Goal: Task Accomplishment & Management: Manage account settings

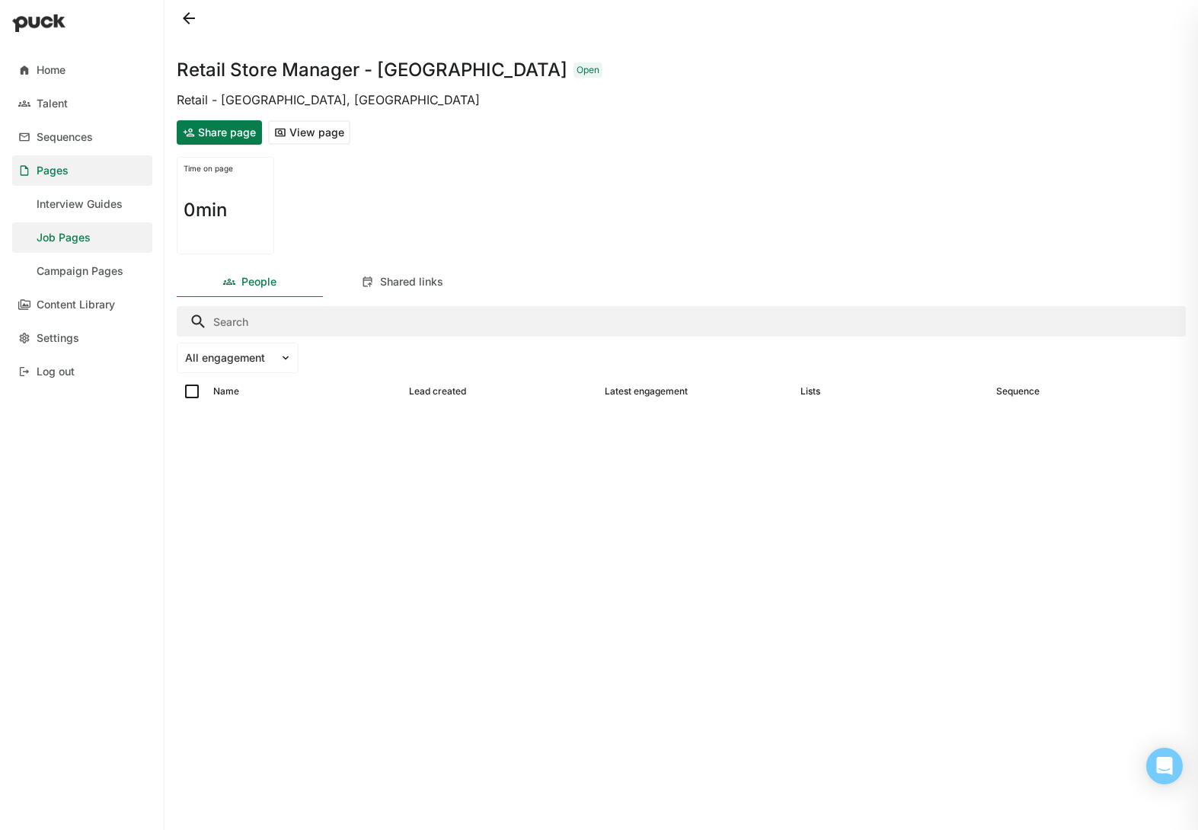
click at [187, 15] on button at bounding box center [189, 18] width 24 height 24
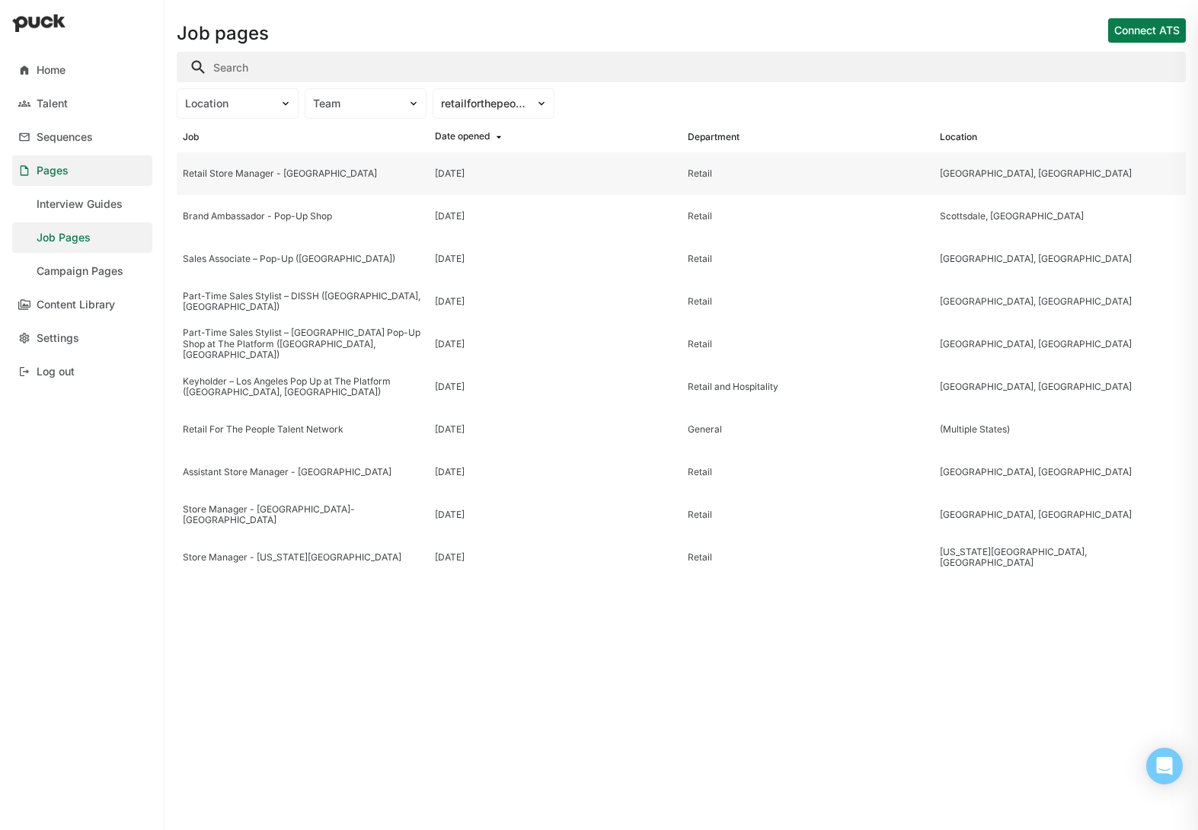
click at [298, 174] on div "Retail Store Manager - [GEOGRAPHIC_DATA]" at bounding box center [303, 173] width 240 height 11
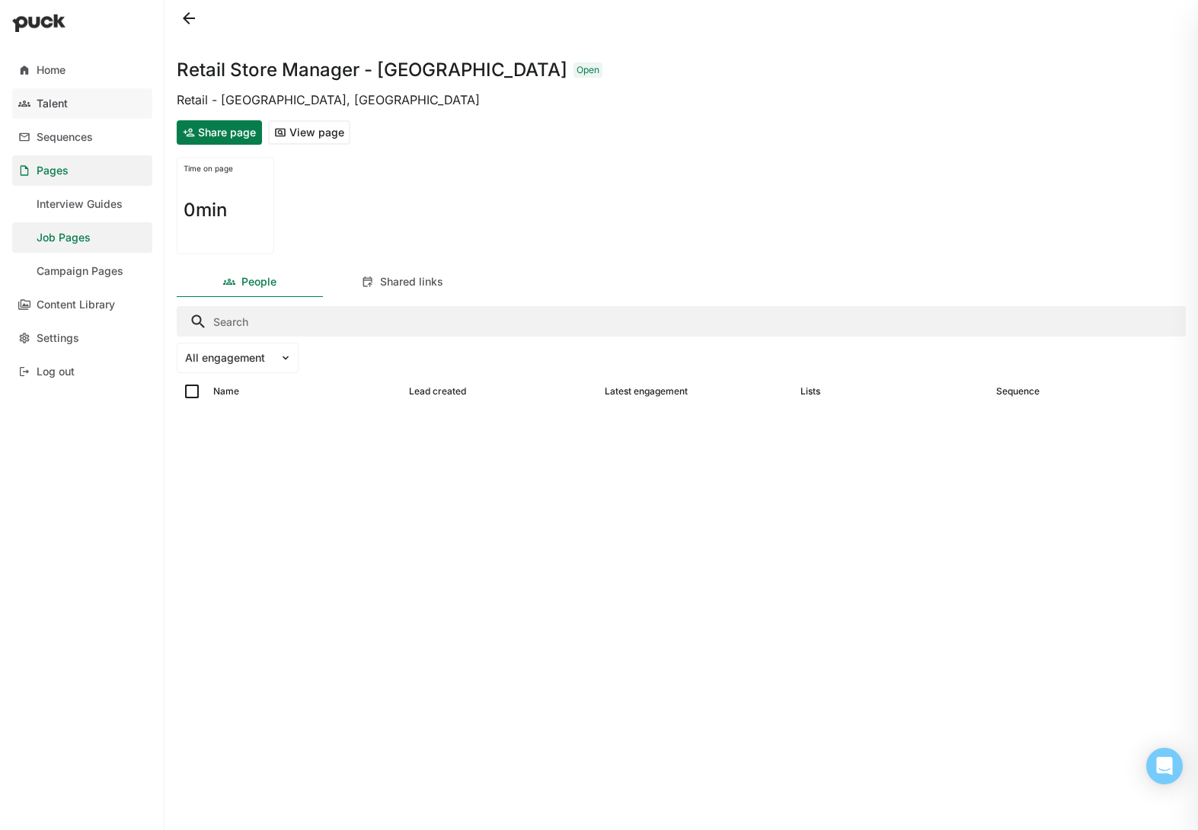
click at [87, 101] on link "Talent" at bounding box center [82, 103] width 140 height 30
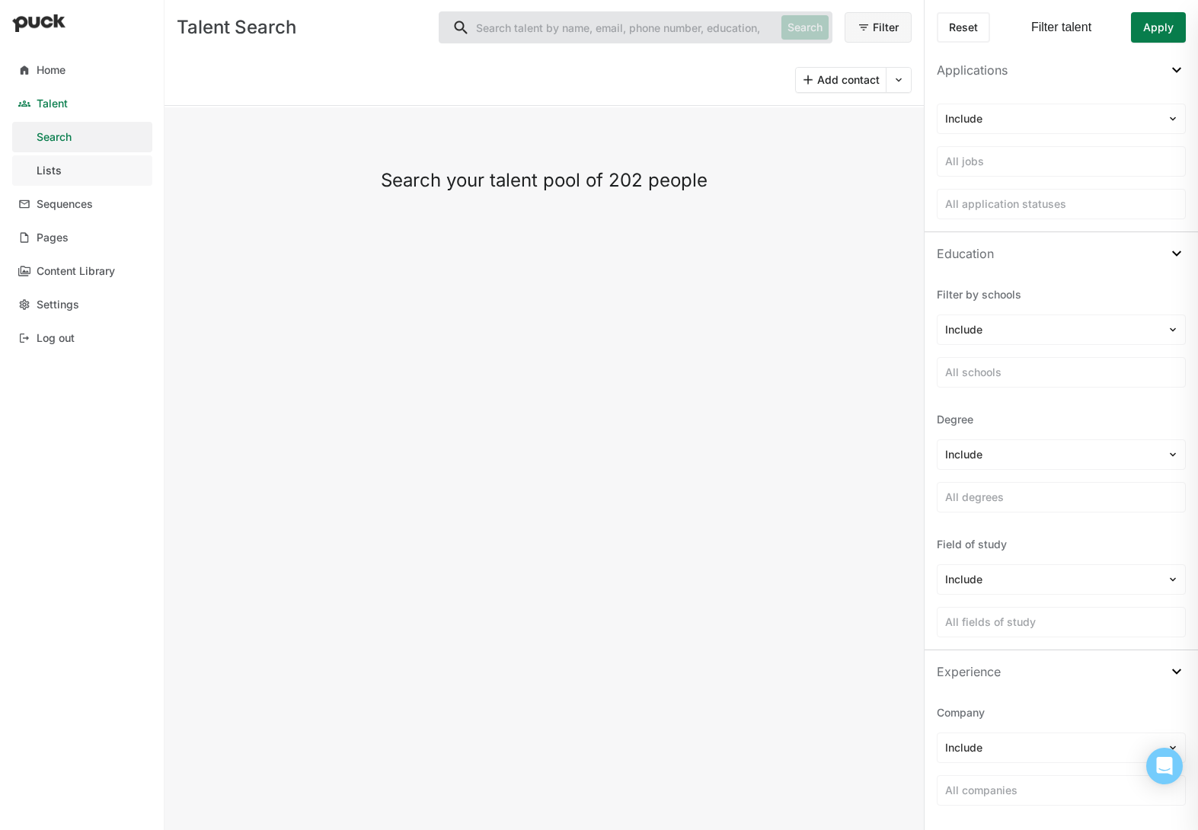
click at [65, 169] on link "Lists" at bounding box center [82, 170] width 140 height 30
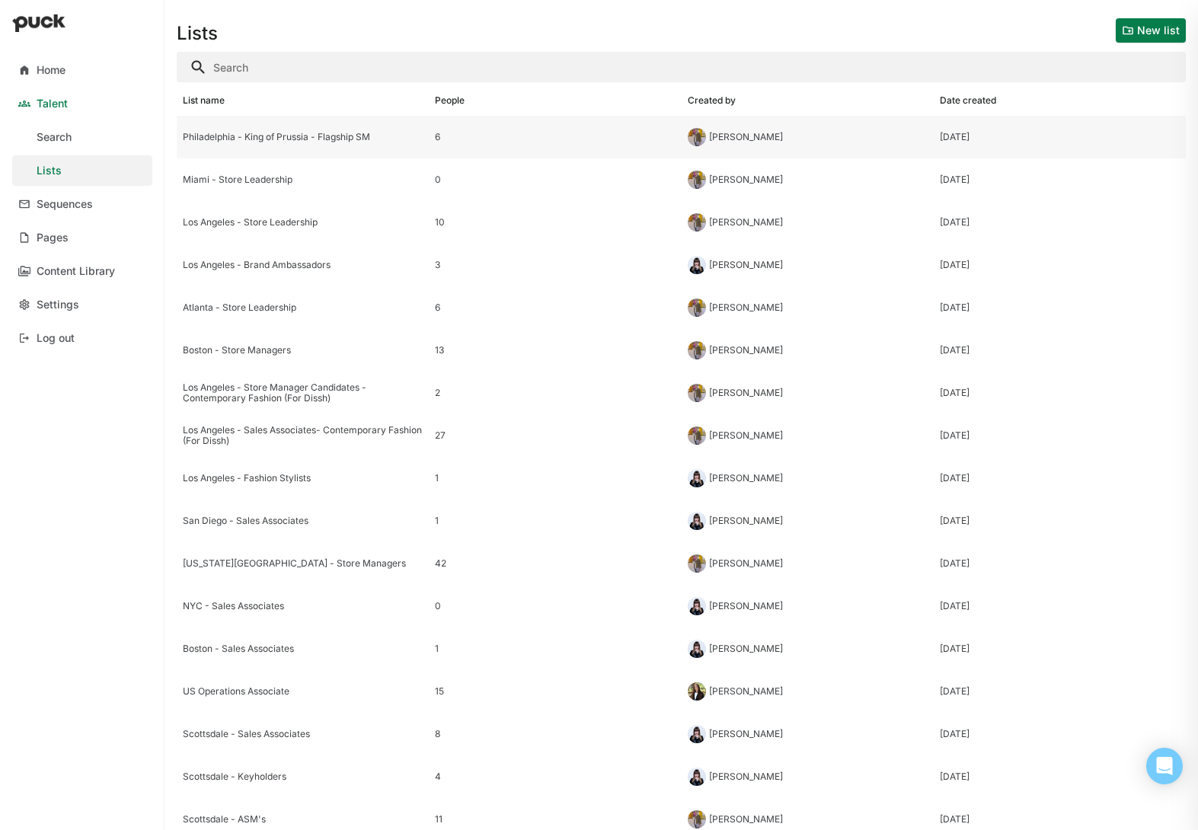
click at [310, 148] on div "Philadelphia - King of Prussia - Flagship SM" at bounding box center [303, 137] width 252 height 43
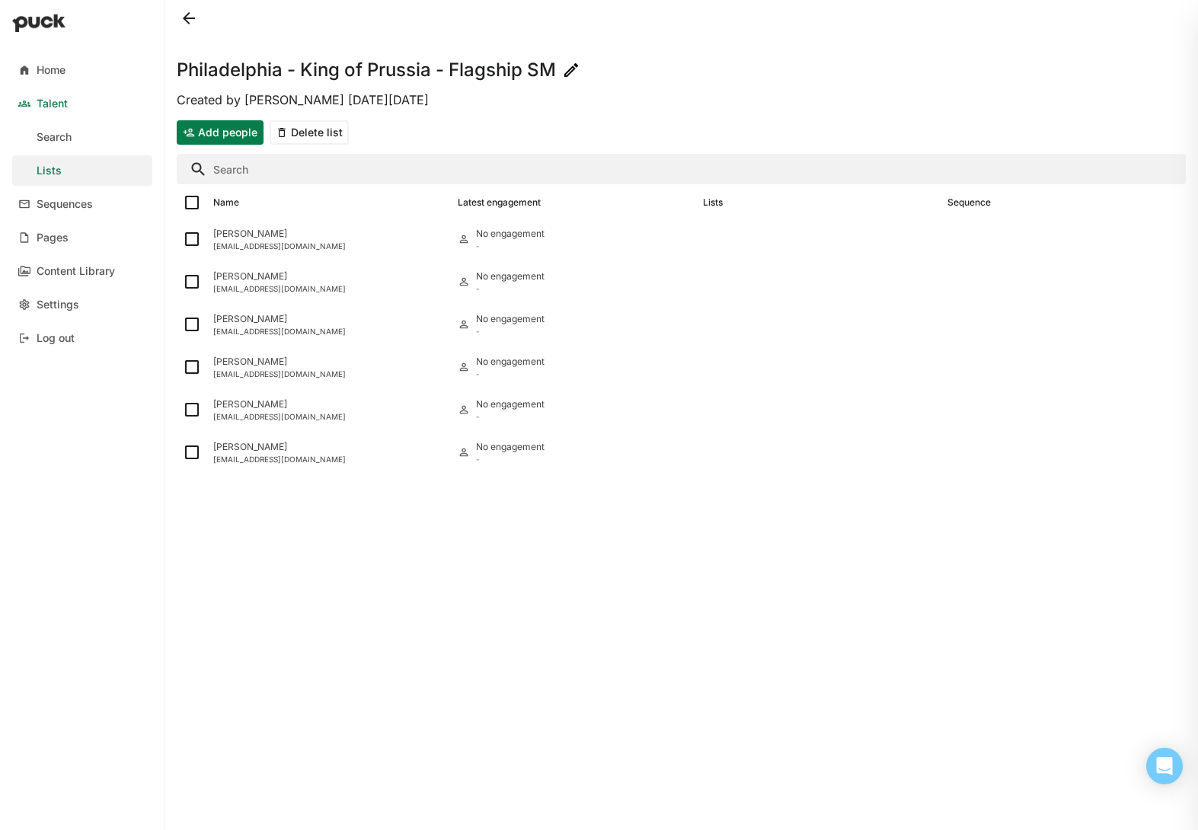
click at [215, 123] on button "Add people" at bounding box center [220, 132] width 87 height 24
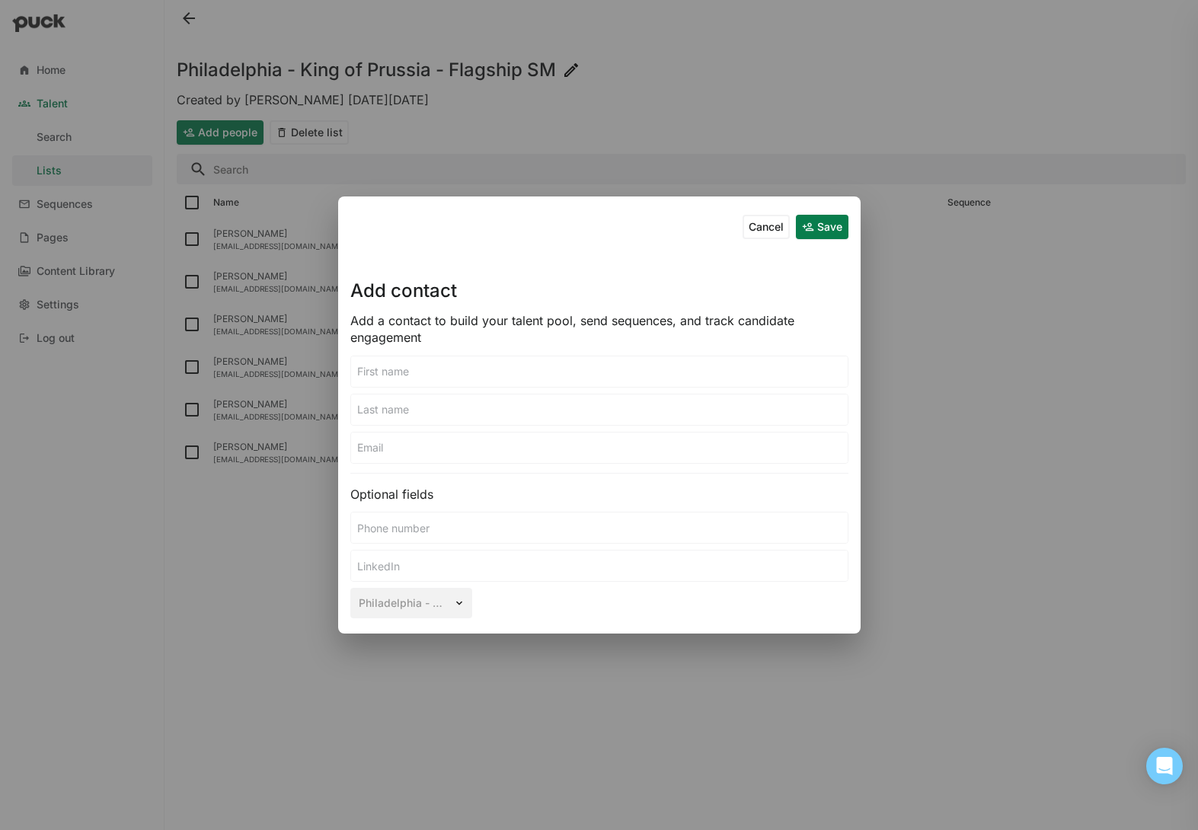
drag, startPoint x: 504, startPoint y: 374, endPoint x: 587, endPoint y: 375, distance: 83.0
click at [504, 374] on input at bounding box center [599, 371] width 496 height 30
type input "Faith"
type input "[PERSON_NAME]"
click at [420, 567] on input at bounding box center [599, 566] width 496 height 30
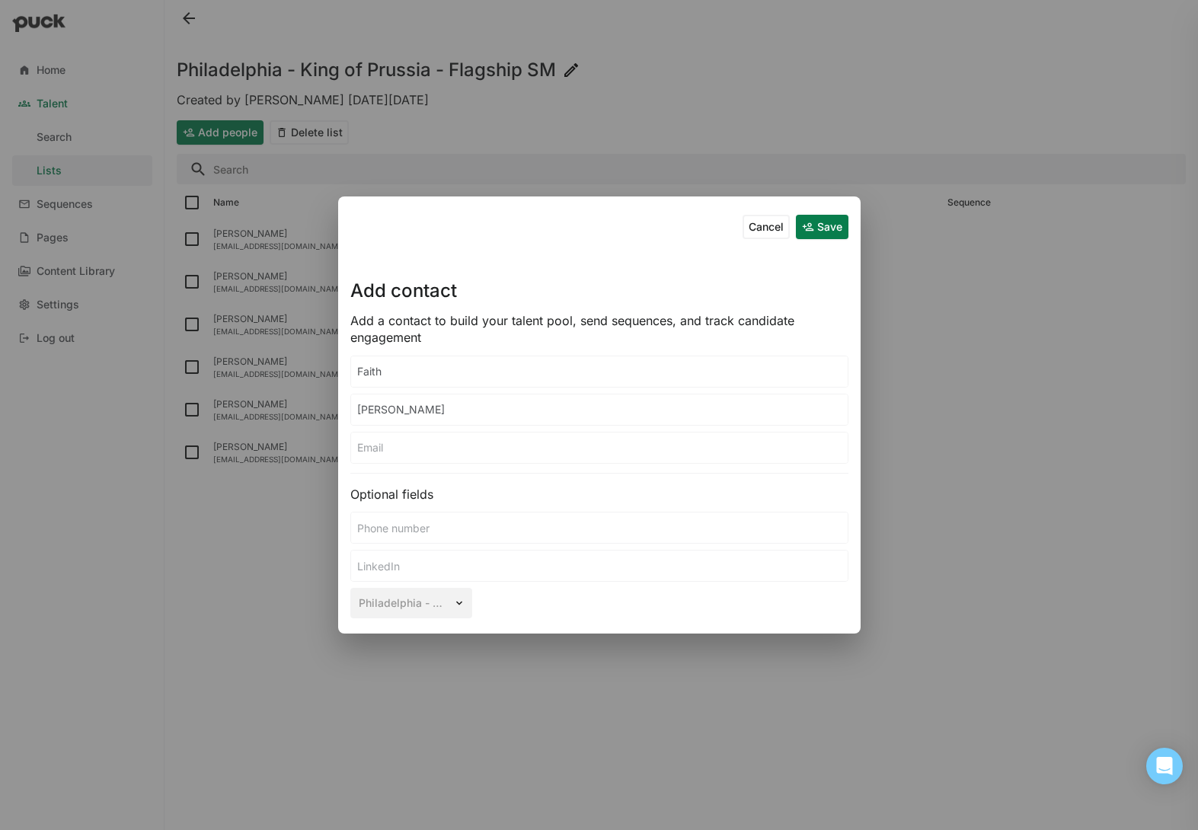
click at [484, 566] on input at bounding box center [599, 566] width 496 height 30
paste input "[URL][DOMAIN_NAME][PERSON_NAME]"
type input "[URL][DOMAIN_NAME][PERSON_NAME]"
click at [821, 227] on button "Save" at bounding box center [822, 227] width 53 height 24
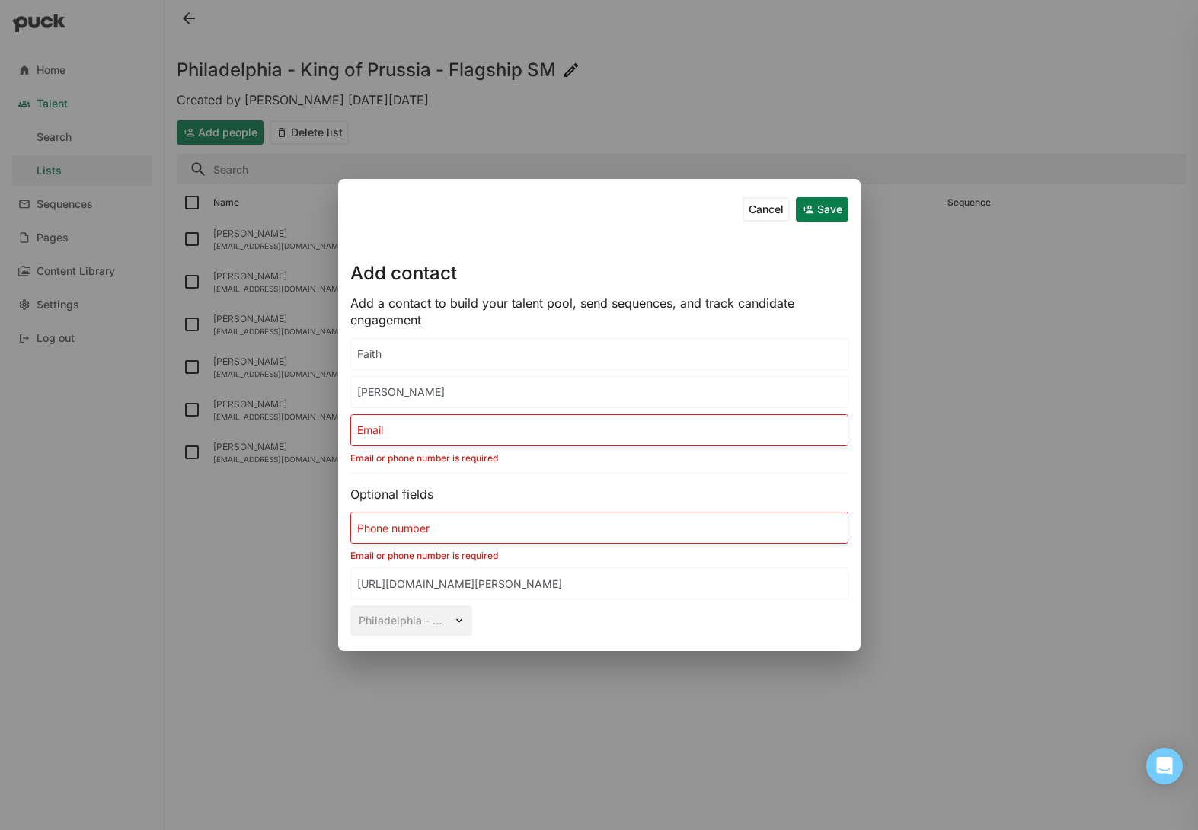
click at [558, 439] on input at bounding box center [599, 430] width 496 height 30
click at [538, 529] on input at bounding box center [599, 527] width 496 height 30
click at [825, 209] on button "Save" at bounding box center [822, 209] width 53 height 24
click at [582, 438] on input at bounding box center [599, 430] width 496 height 30
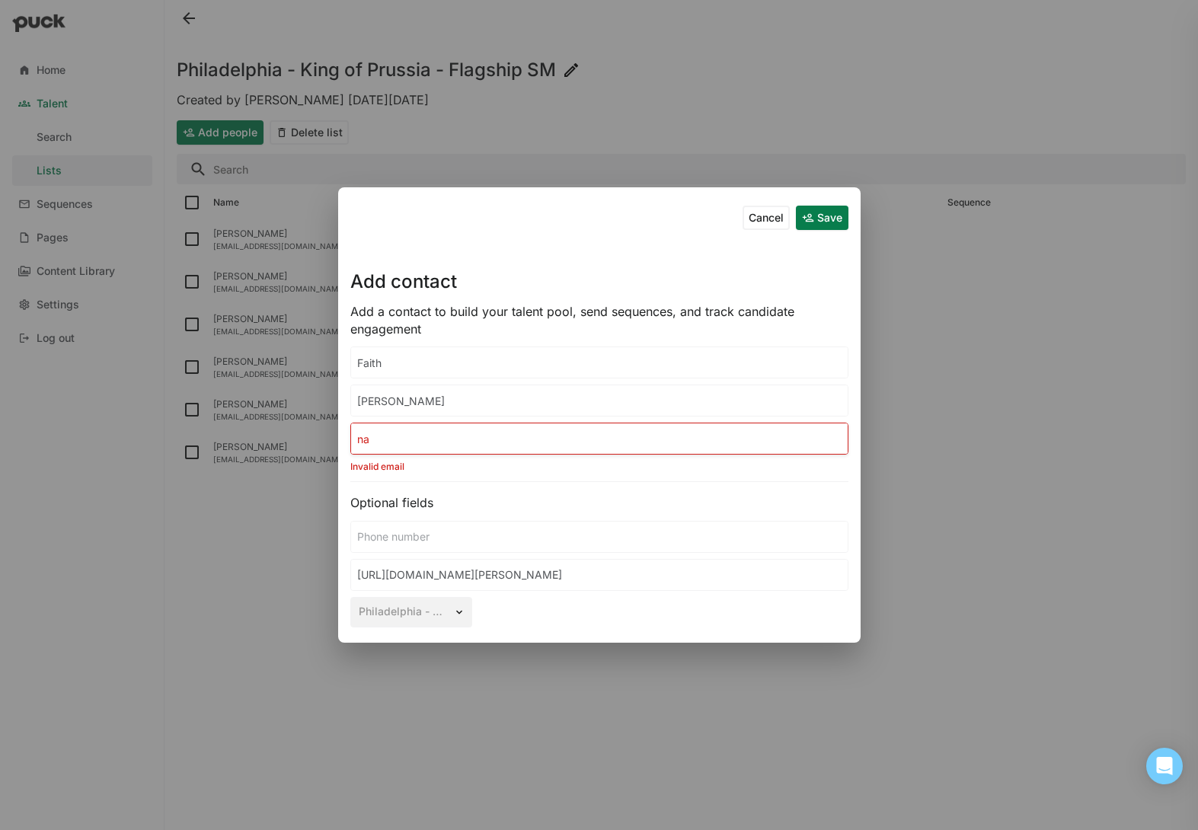
type input "na"
click at [516, 538] on input at bounding box center [599, 537] width 496 height 30
click at [829, 219] on button "Save" at bounding box center [822, 218] width 53 height 24
click at [610, 441] on input "na" at bounding box center [599, 438] width 496 height 30
type input "n"
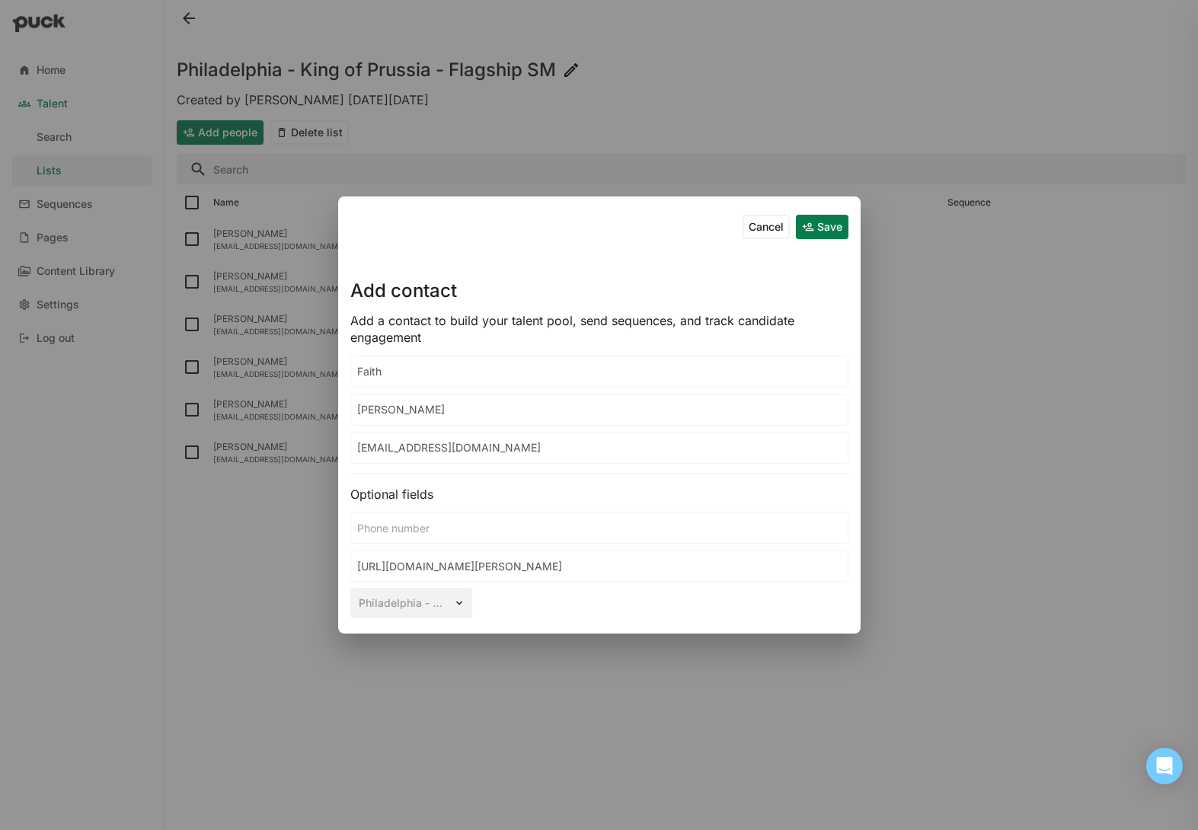
type input "[EMAIL_ADDRESS][DOMAIN_NAME]"
click at [819, 228] on button "Save" at bounding box center [822, 227] width 53 height 24
click at [831, 224] on div at bounding box center [819, 239] width 244 height 43
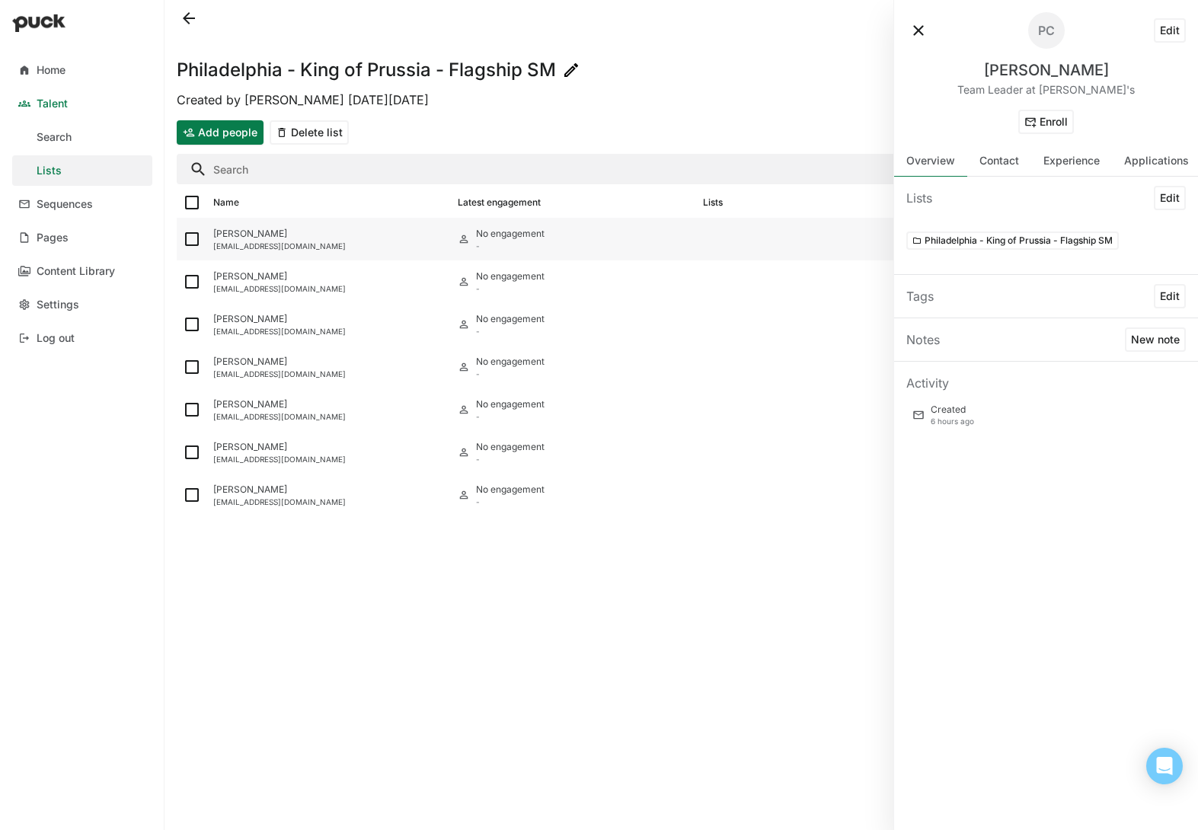
click at [418, 233] on div "[PERSON_NAME]" at bounding box center [329, 233] width 232 height 11
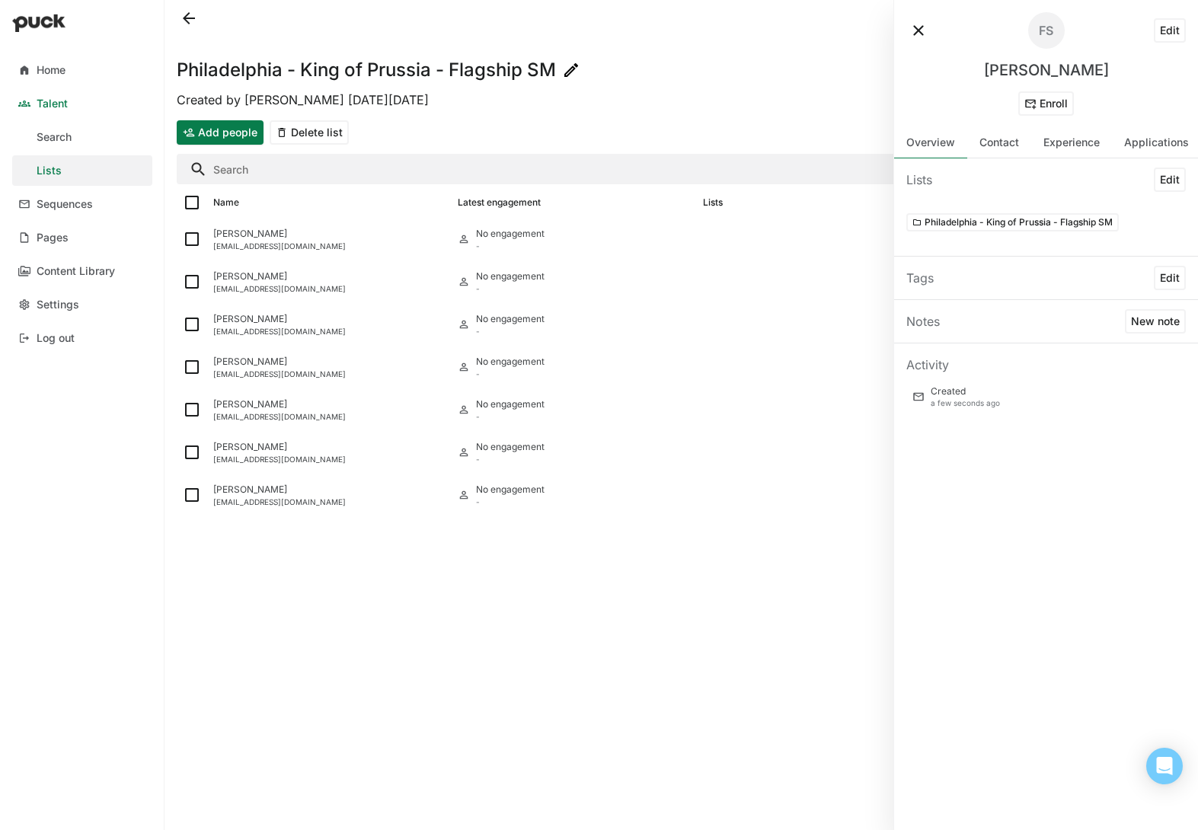
click at [1180, 30] on button "Edit" at bounding box center [1170, 30] width 32 height 24
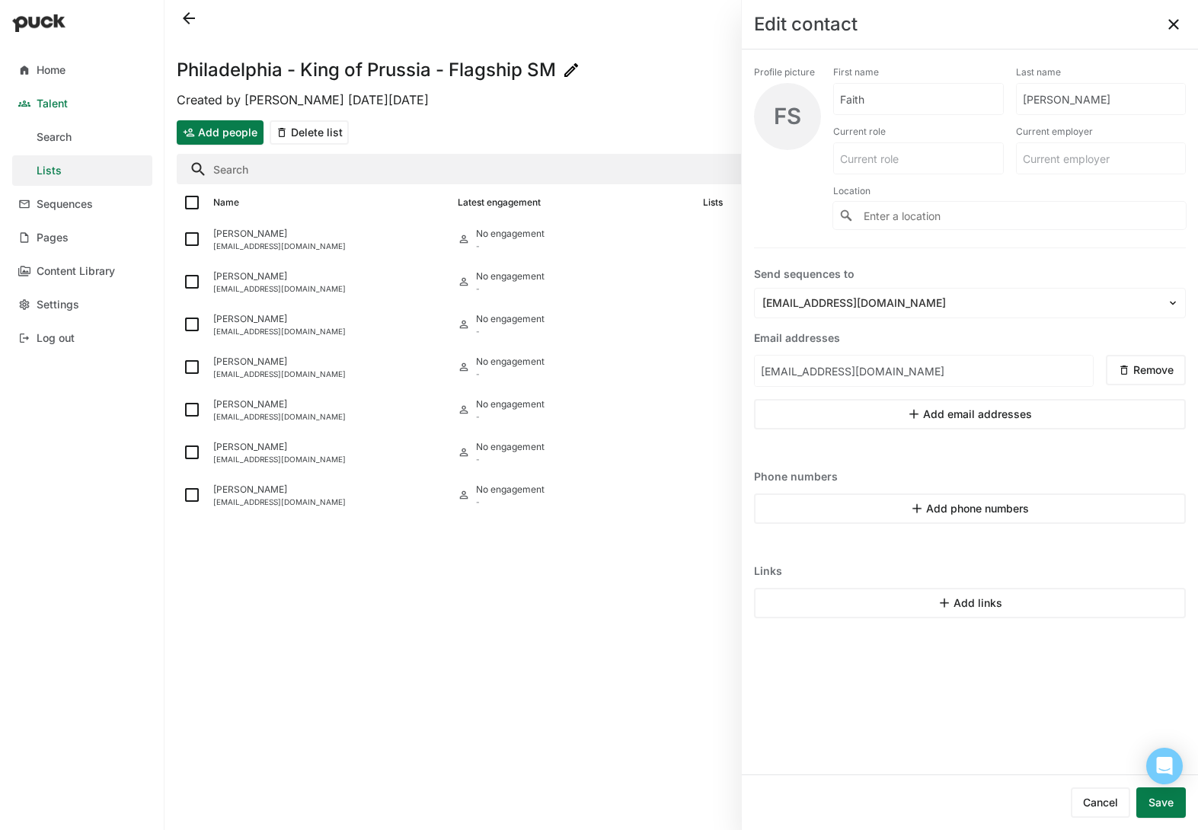
click at [934, 159] on input at bounding box center [918, 158] width 169 height 30
type input "Flagship Store Manager"
click at [1100, 162] on input at bounding box center [1101, 158] width 169 height 30
type input "Urban Outfitters"
click at [939, 216] on input "Enter a location" at bounding box center [1009, 215] width 353 height 27
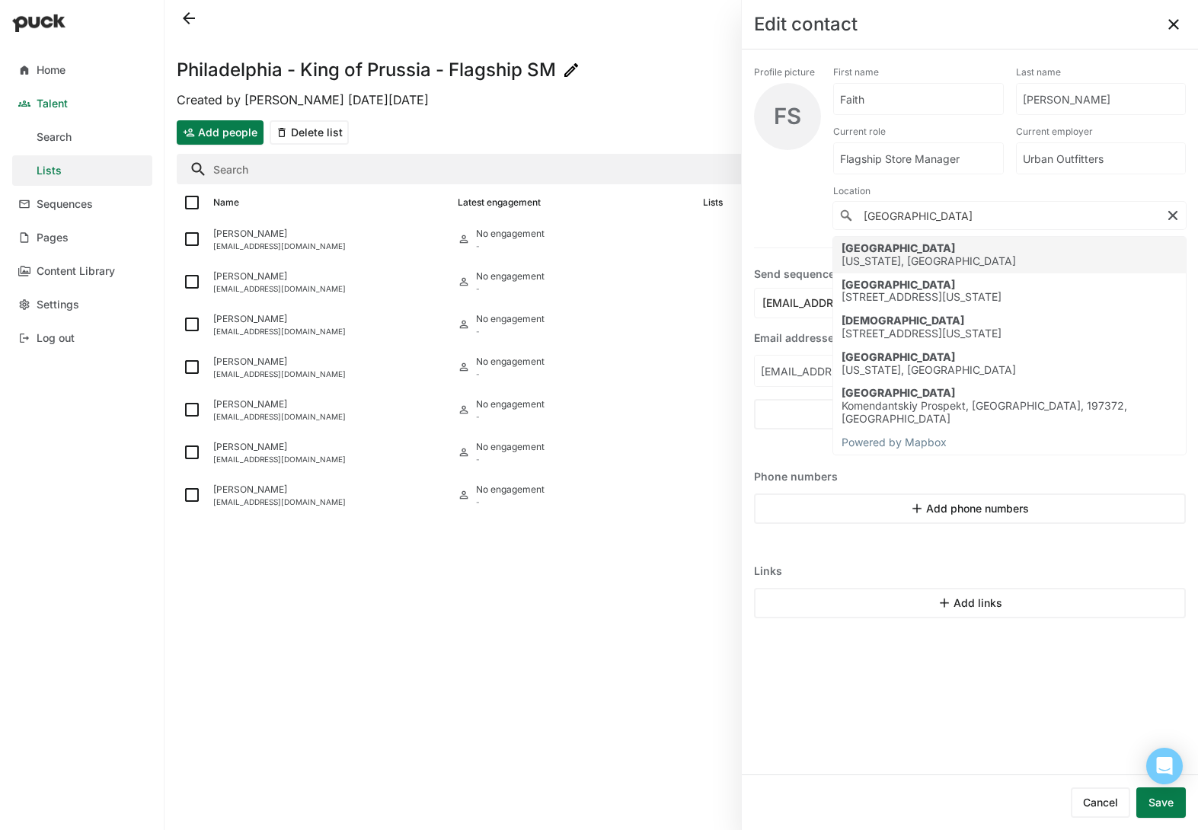
click at [945, 263] on div "[US_STATE], [GEOGRAPHIC_DATA]" at bounding box center [928, 261] width 174 height 13
type input "[GEOGRAPHIC_DATA], [US_STATE], [GEOGRAPHIC_DATA]"
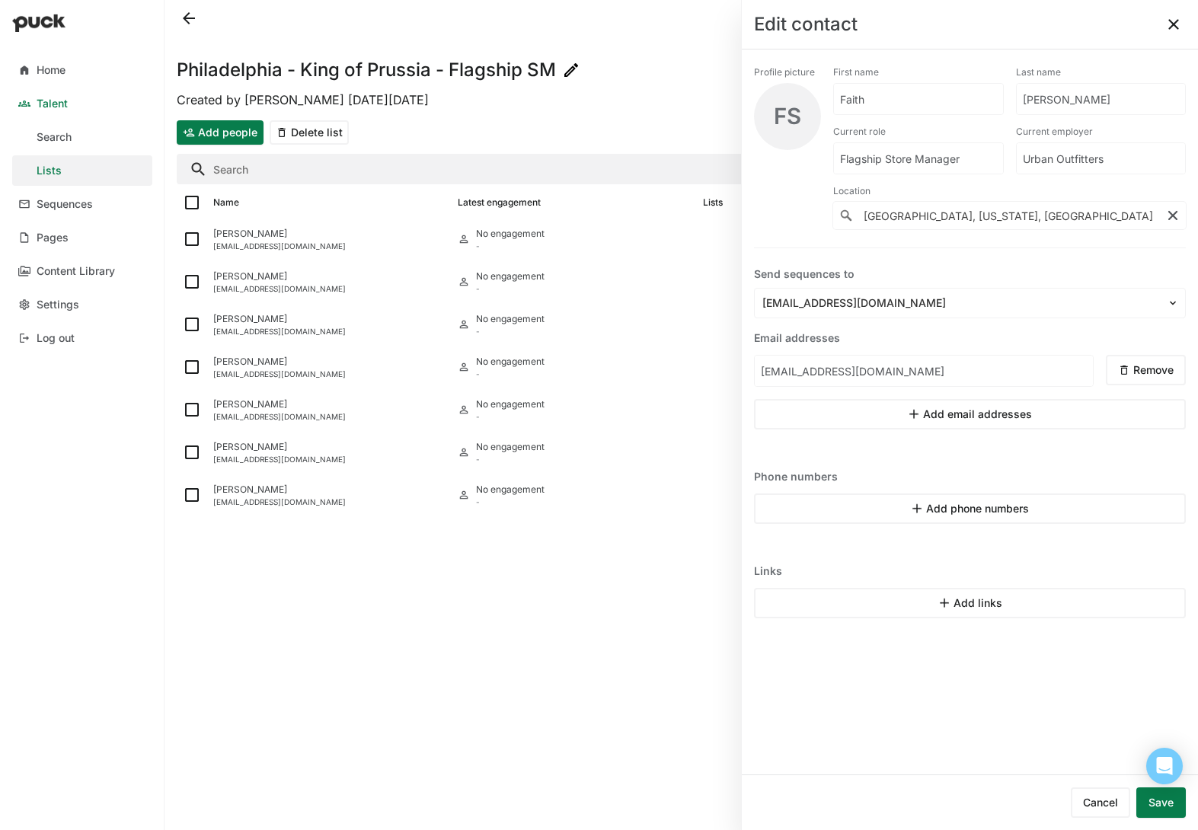
click at [1169, 803] on button "Save" at bounding box center [1160, 802] width 49 height 30
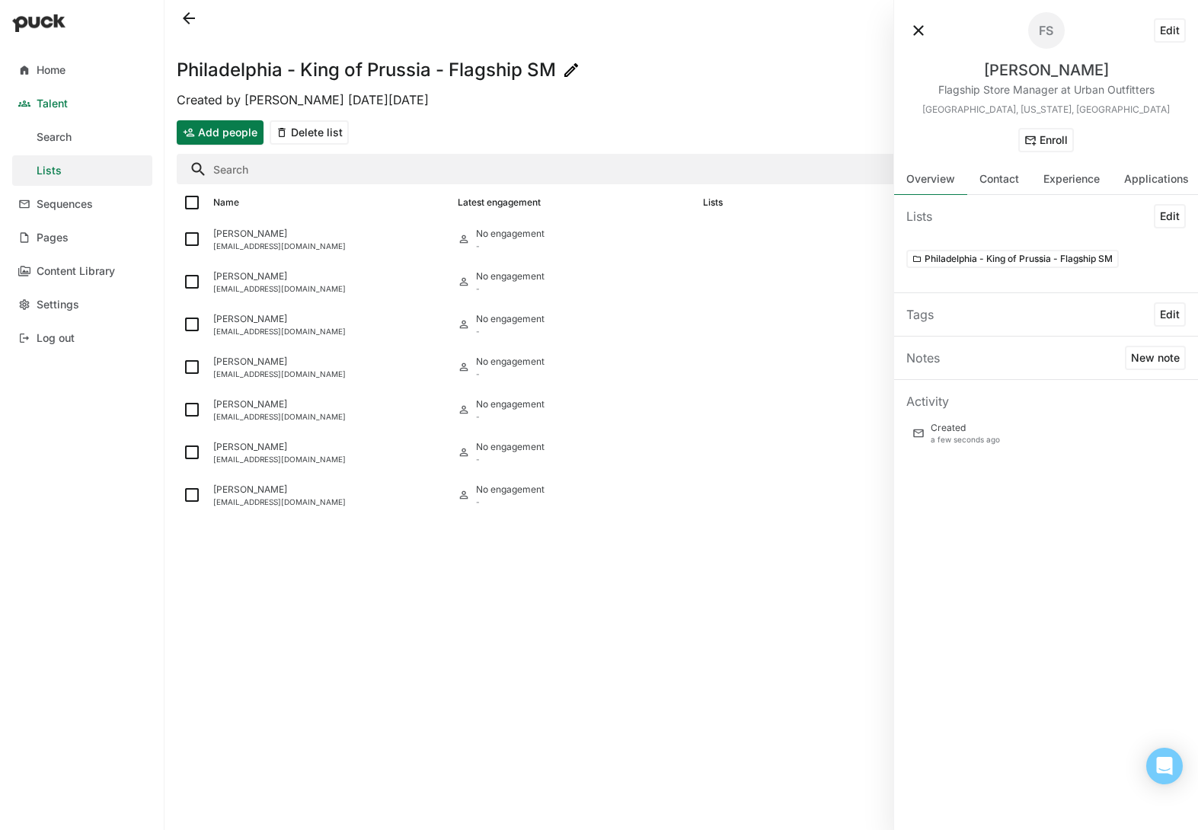
click at [714, 550] on div "Philadelphia - King of Prussia - Flagship SM Created by [PERSON_NAME] [DATE][DA…" at bounding box center [680, 415] width 1033 height 830
click at [269, 579] on div "Philadelphia - King of Prussia - Flagship SM Created by [PERSON_NAME] [DATE][DA…" at bounding box center [680, 415] width 1033 height 830
click at [197, 19] on button at bounding box center [189, 18] width 24 height 24
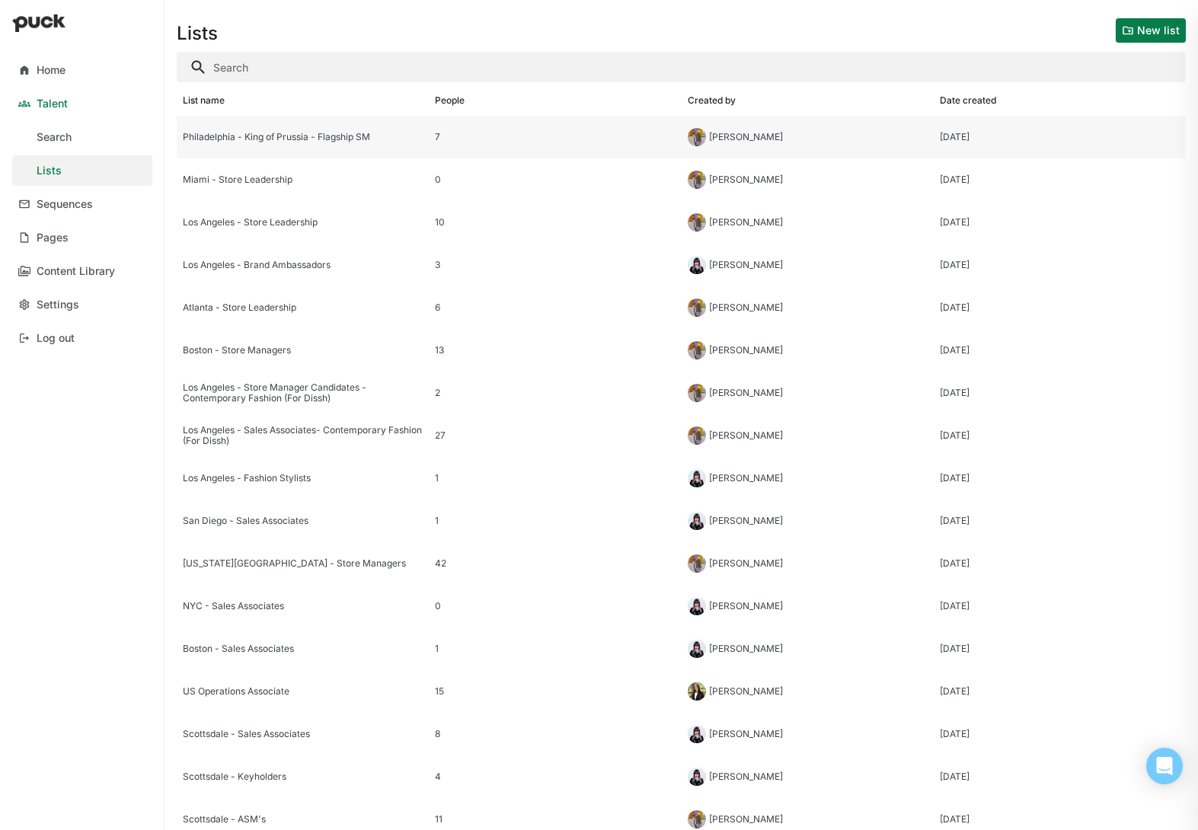
click at [306, 144] on div "Philadelphia - King of Prussia - Flagship SM" at bounding box center [303, 137] width 252 height 43
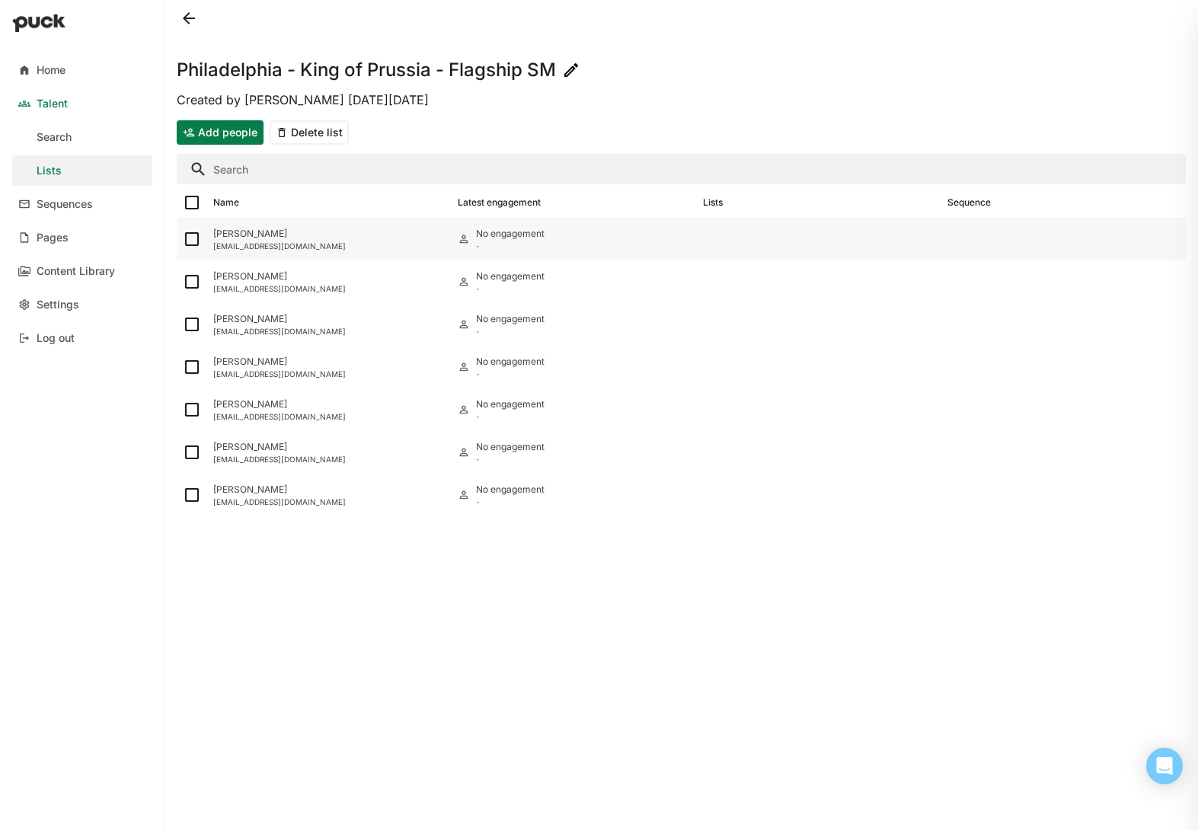
click at [330, 241] on div "[EMAIL_ADDRESS][DOMAIN_NAME]" at bounding box center [329, 245] width 232 height 9
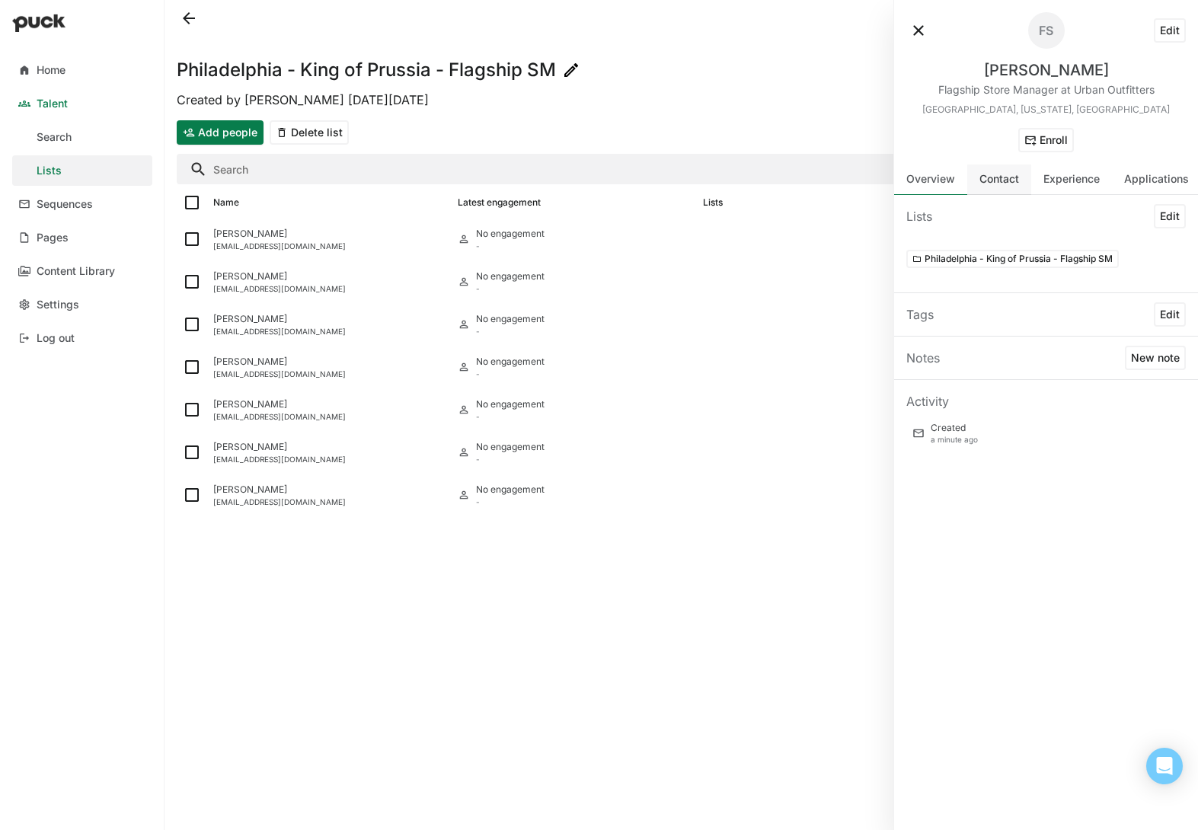
click at [998, 184] on div "Contact" at bounding box center [999, 179] width 40 height 13
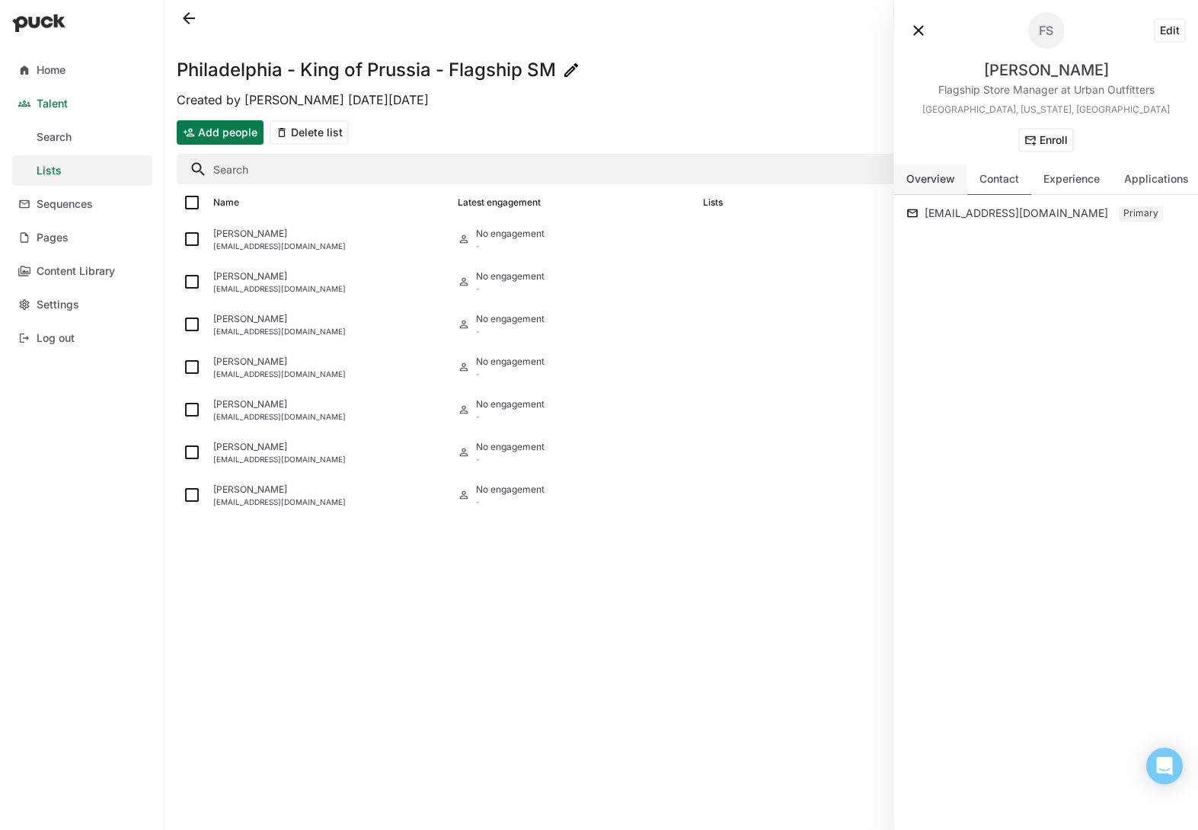
click at [933, 183] on div "Overview" at bounding box center [930, 179] width 49 height 13
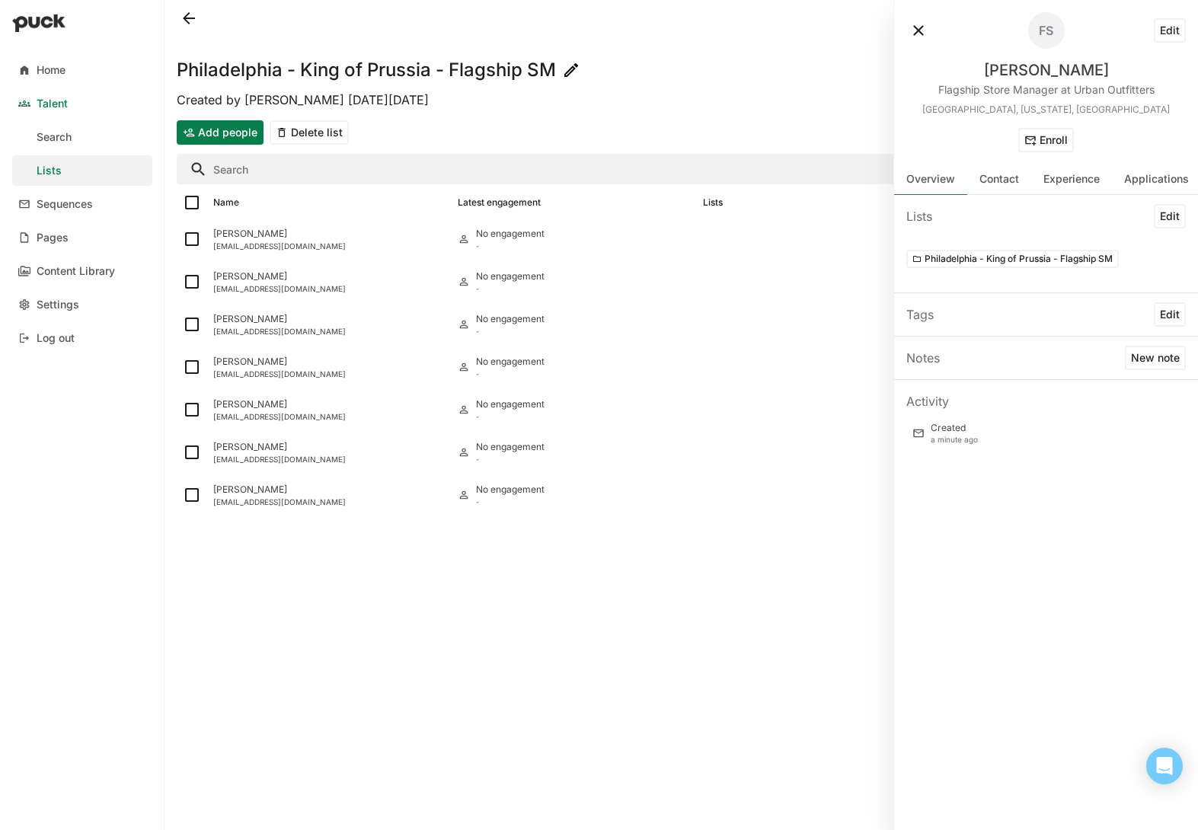
click at [1178, 28] on button "Edit" at bounding box center [1170, 30] width 32 height 24
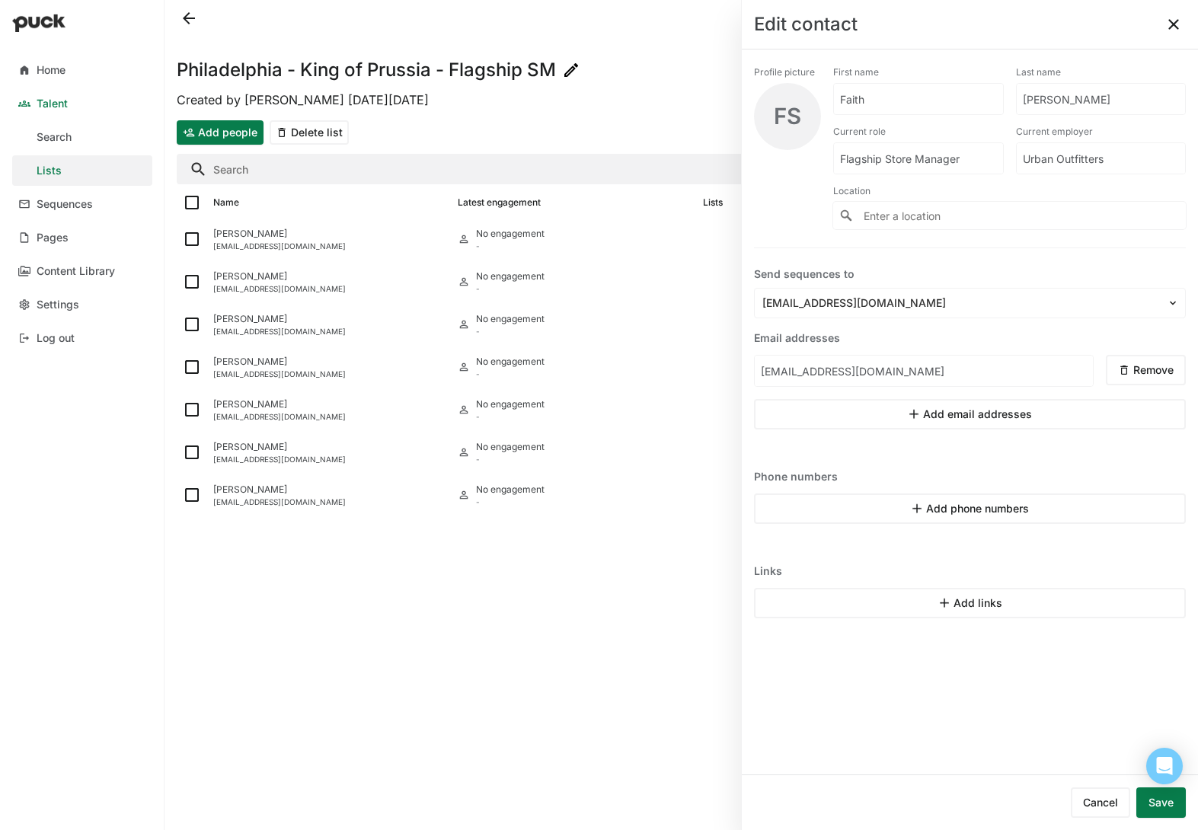
click at [955, 506] on button "Add phone numbers" at bounding box center [970, 508] width 432 height 30
select select "US"
click at [991, 504] on input "+1" at bounding box center [1009, 509] width 168 height 30
paste input "1 484 429 1488"
drag, startPoint x: 950, startPoint y: 507, endPoint x: 977, endPoint y: 508, distance: 27.4
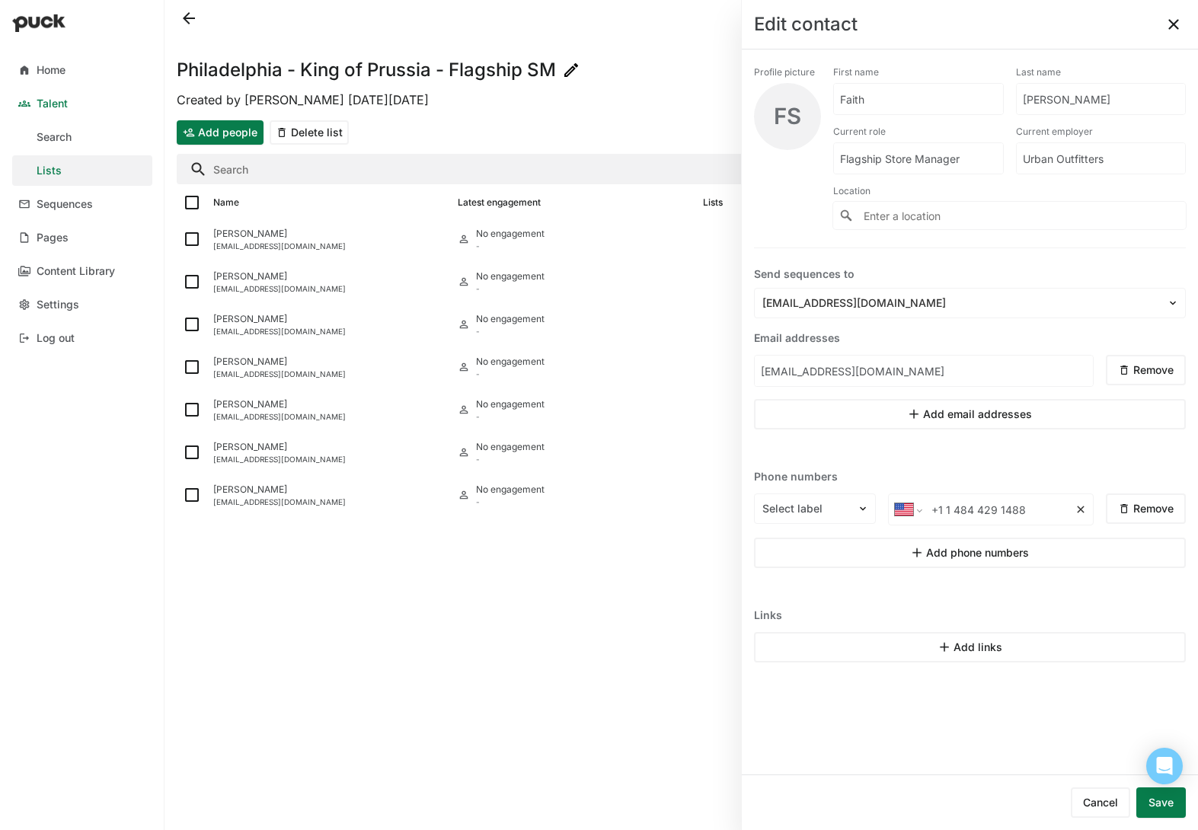
click at [950, 507] on input "+1 1 484 429 1488" at bounding box center [999, 509] width 149 height 30
type input "[PHONE_NUMBER]"
click at [1163, 800] on button "Save" at bounding box center [1160, 802] width 49 height 30
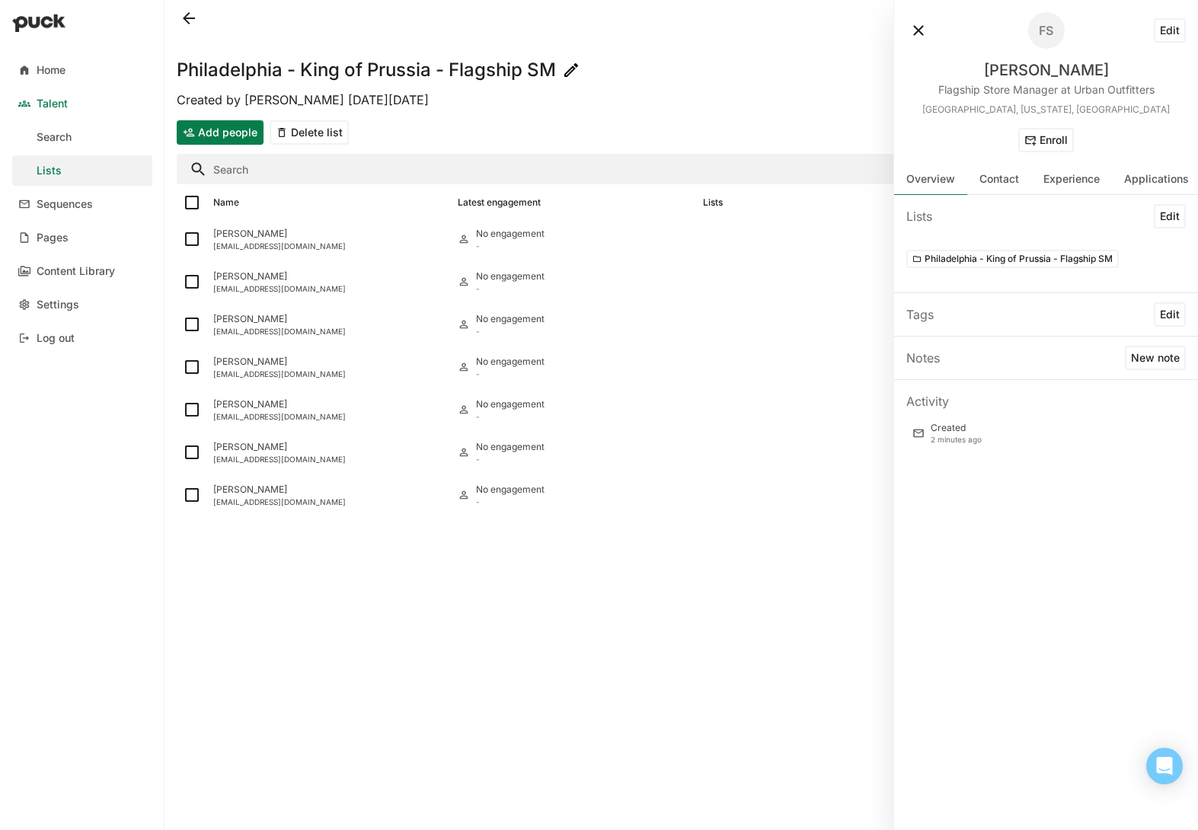
click at [741, 628] on div "Philadelphia - King of Prussia - Flagship SM Created by [PERSON_NAME] [DATE][DA…" at bounding box center [680, 415] width 1033 height 830
click at [921, 32] on button at bounding box center [918, 30] width 24 height 24
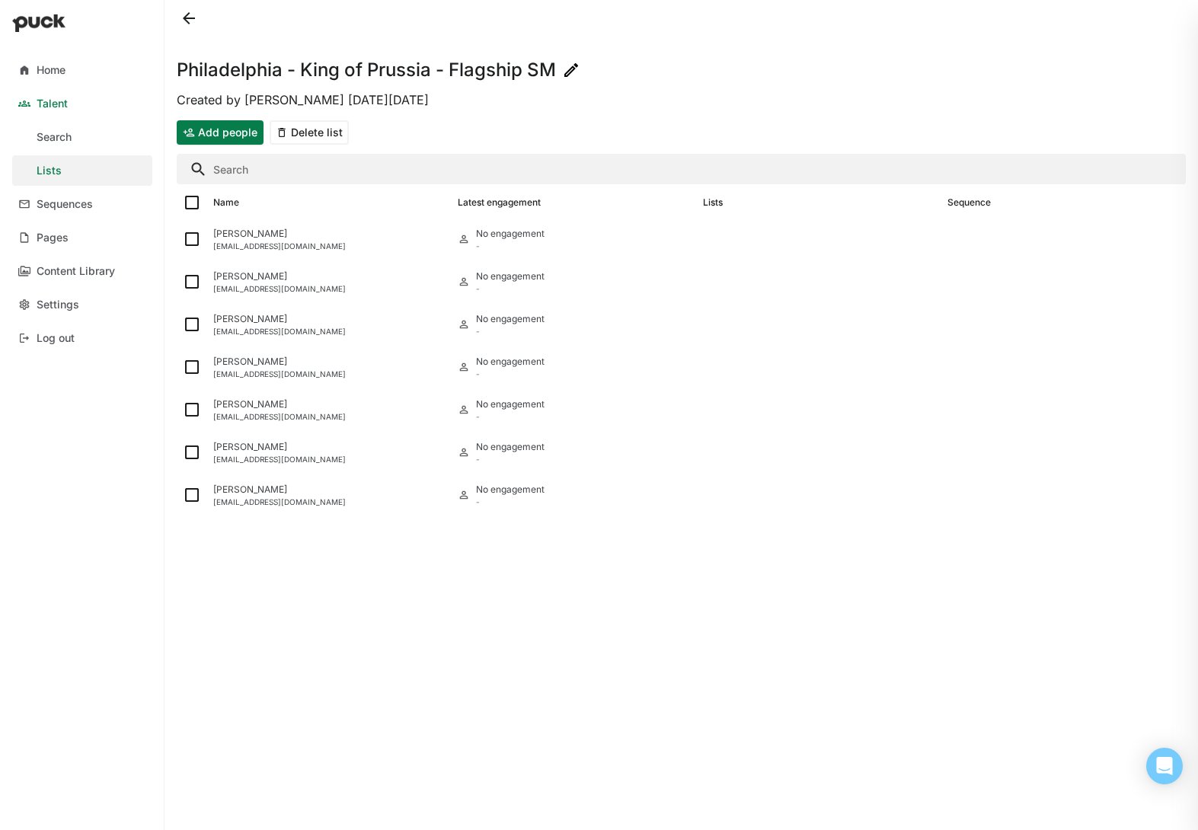
click at [225, 126] on button "Add people" at bounding box center [220, 132] width 87 height 24
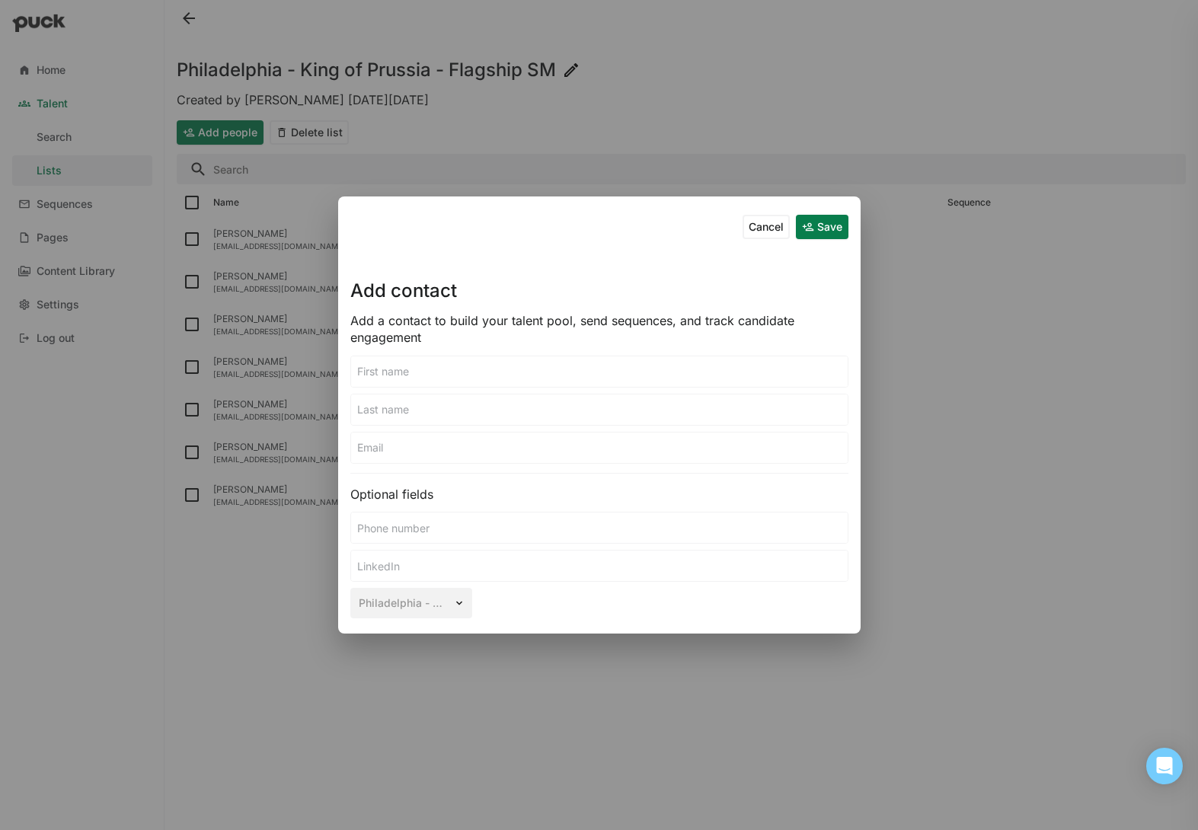
drag, startPoint x: 567, startPoint y: 372, endPoint x: 574, endPoint y: 372, distance: 7.7
click at [567, 372] on input at bounding box center [599, 371] width 496 height 30
type input "[PERSON_NAME]"
click at [485, 566] on input at bounding box center [599, 566] width 496 height 30
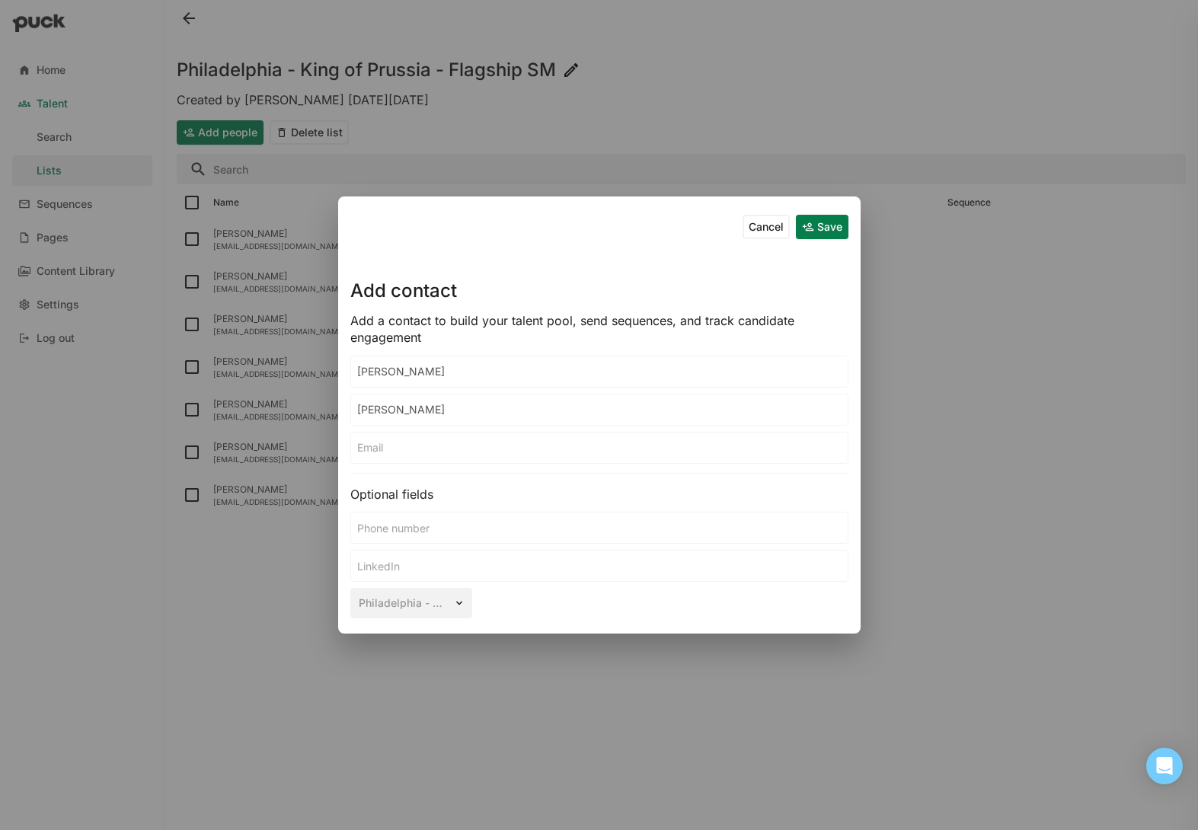
paste input "[URL][DOMAIN_NAME][PERSON_NAME]"
type input "[URL][DOMAIN_NAME][PERSON_NAME]"
click at [835, 222] on button "Save" at bounding box center [822, 227] width 53 height 24
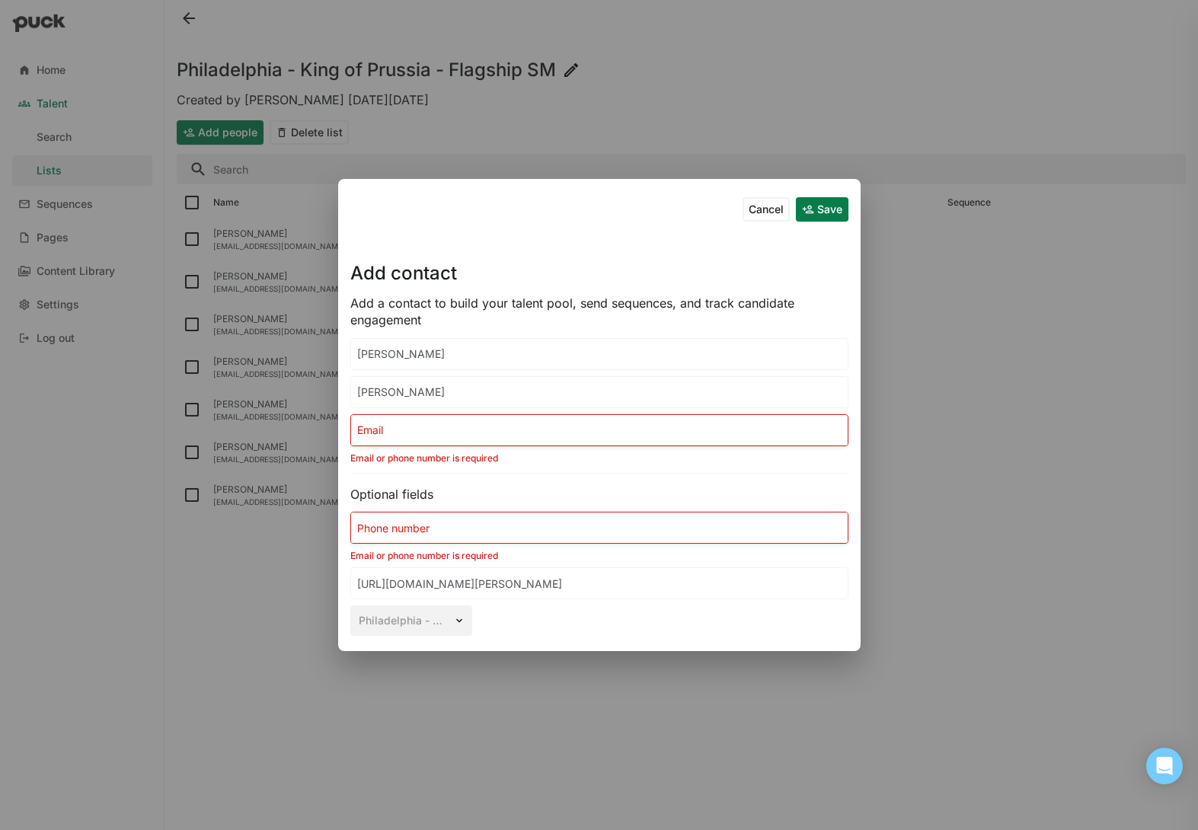
click at [538, 433] on input at bounding box center [599, 430] width 496 height 30
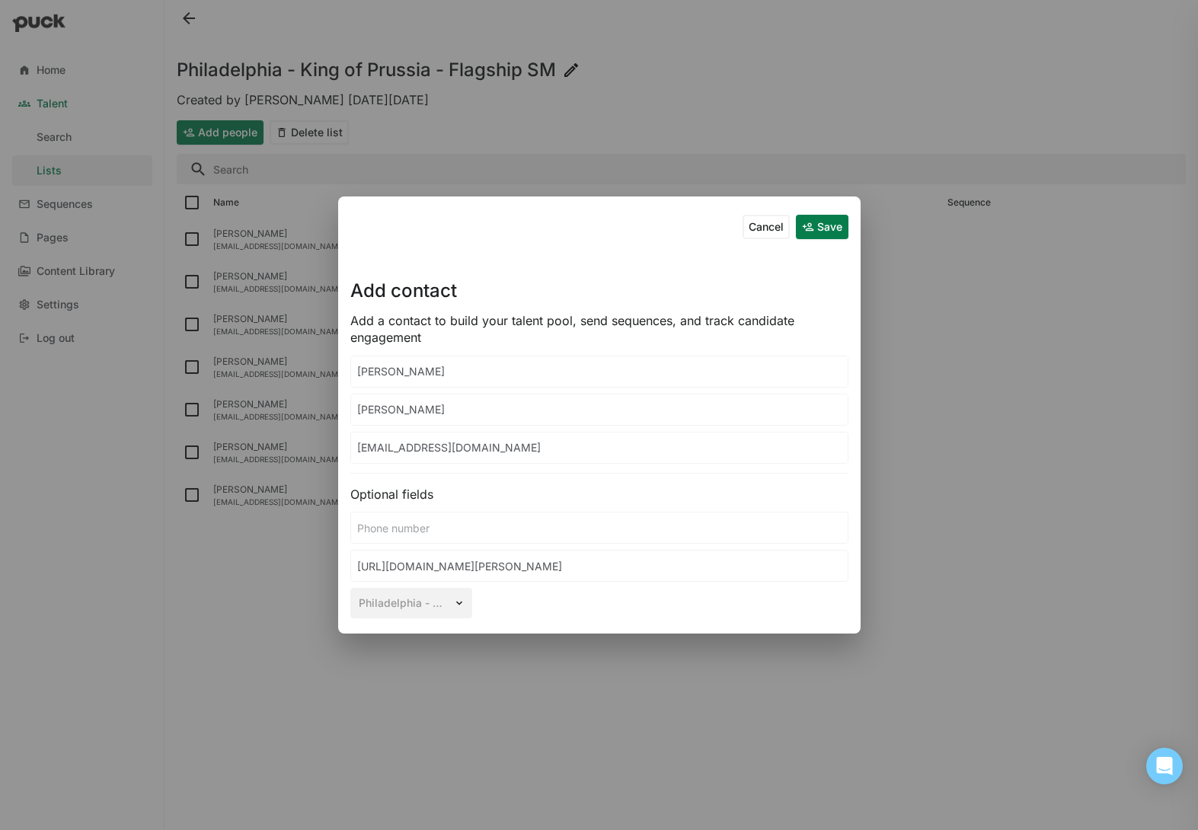
type input "[EMAIL_ADDRESS][DOMAIN_NAME]"
click at [819, 230] on button "Save" at bounding box center [822, 227] width 53 height 24
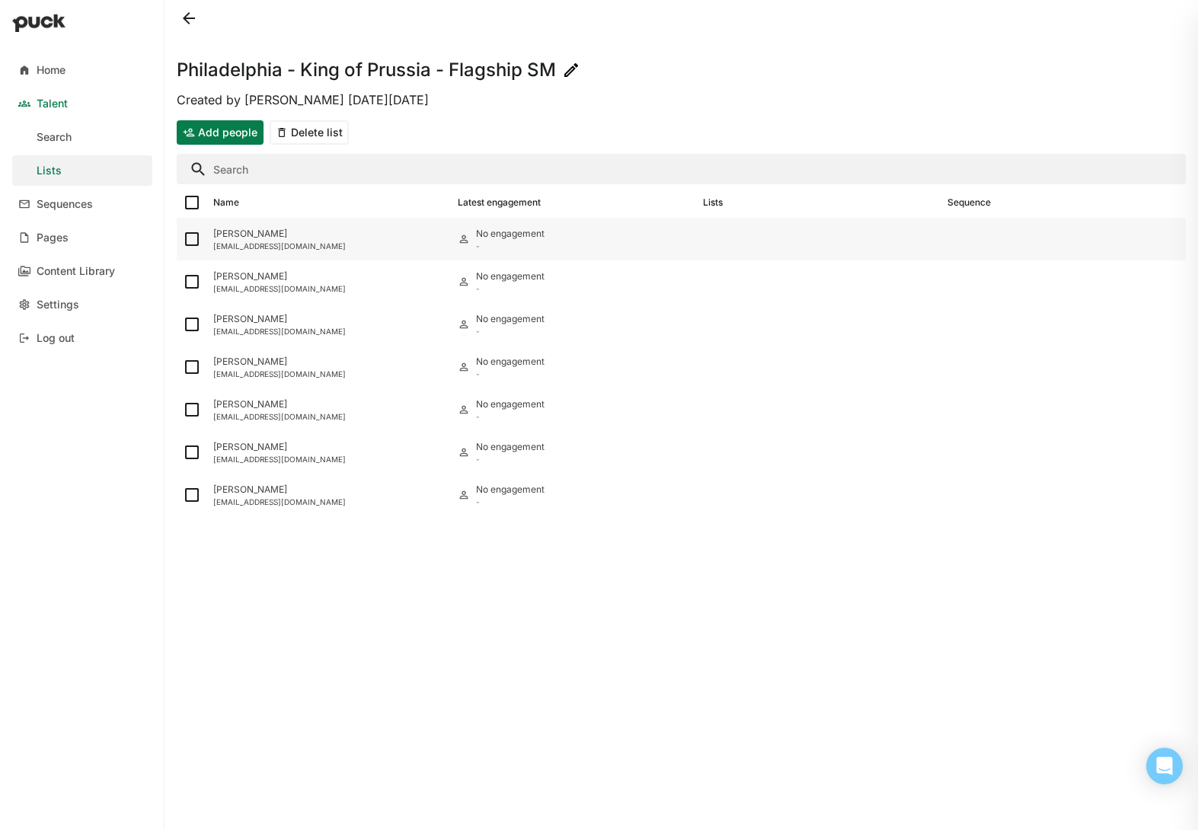
click at [350, 236] on div "[PERSON_NAME]" at bounding box center [329, 233] width 232 height 11
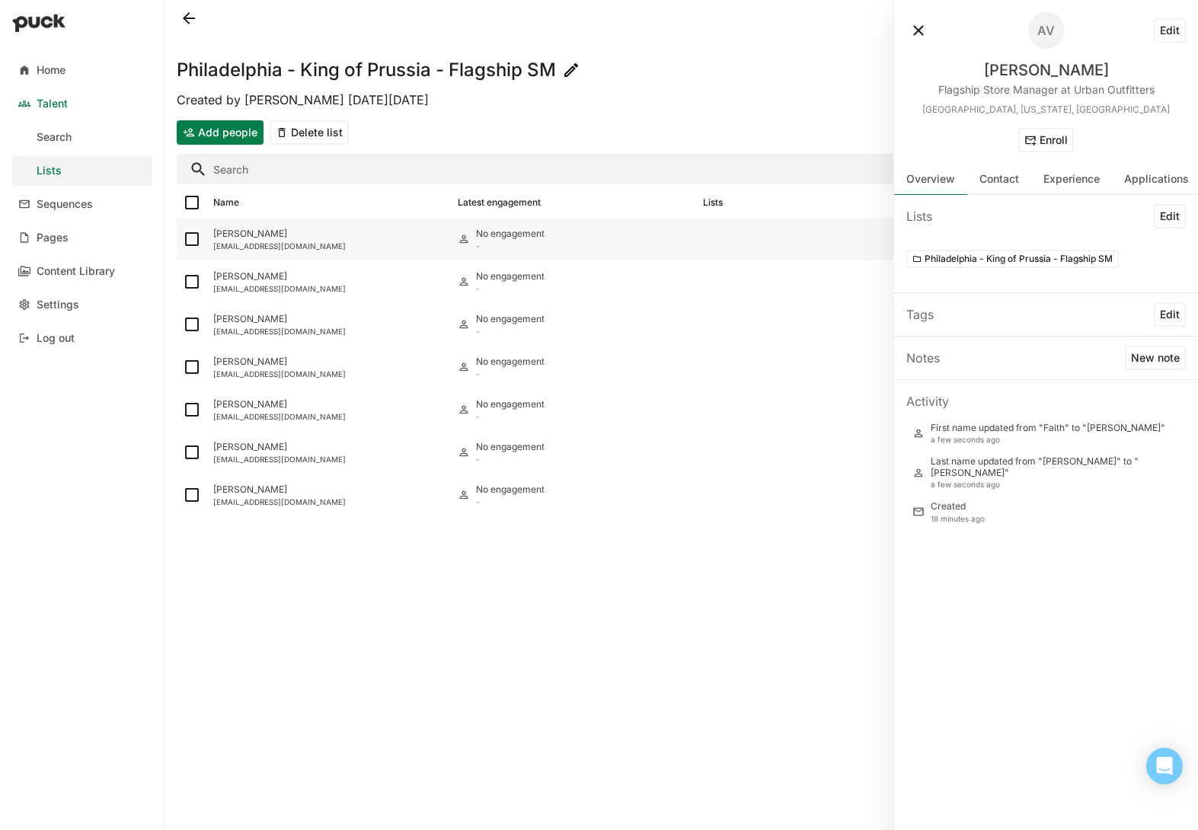
click at [302, 247] on div "[EMAIL_ADDRESS][DOMAIN_NAME]" at bounding box center [329, 245] width 232 height 9
click at [375, 455] on div "[EMAIL_ADDRESS][DOMAIN_NAME]" at bounding box center [329, 459] width 232 height 9
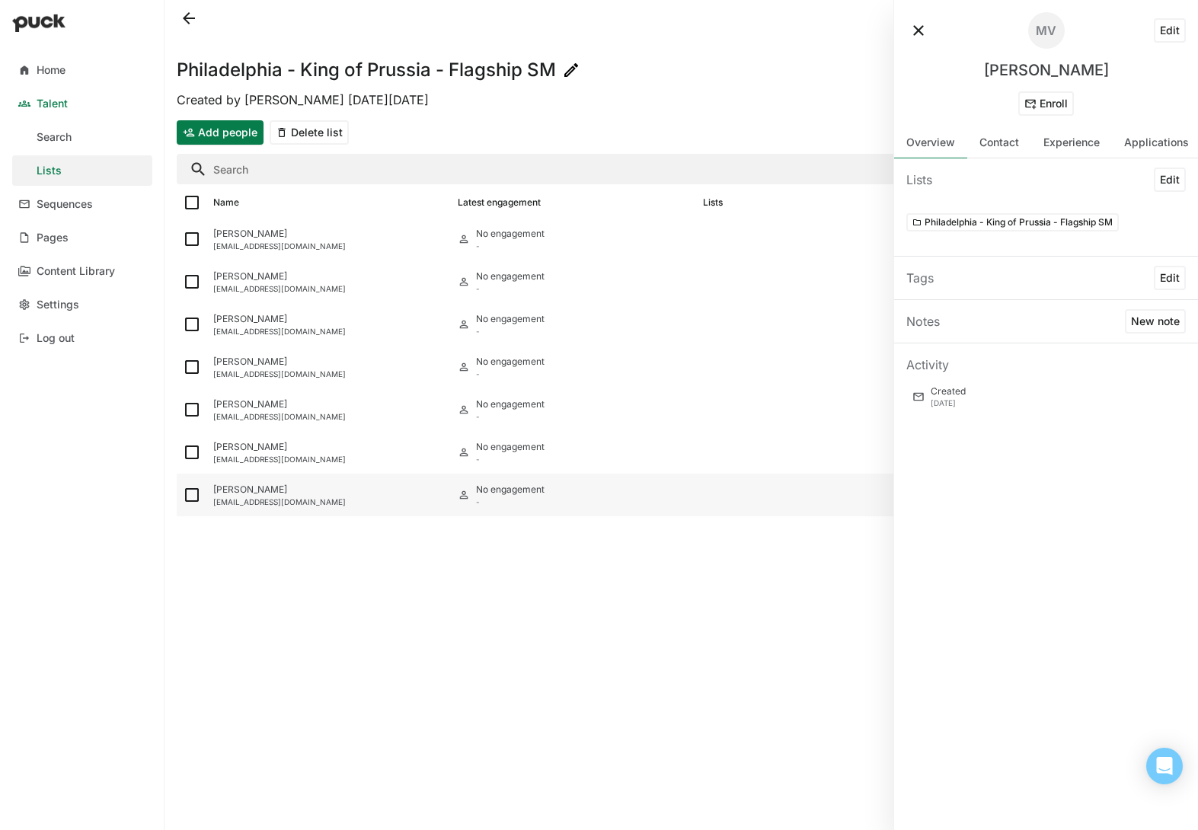
click at [375, 501] on div "[EMAIL_ADDRESS][DOMAIN_NAME]" at bounding box center [329, 501] width 232 height 9
click at [359, 284] on div "[EMAIL_ADDRESS][DOMAIN_NAME]" at bounding box center [329, 288] width 232 height 9
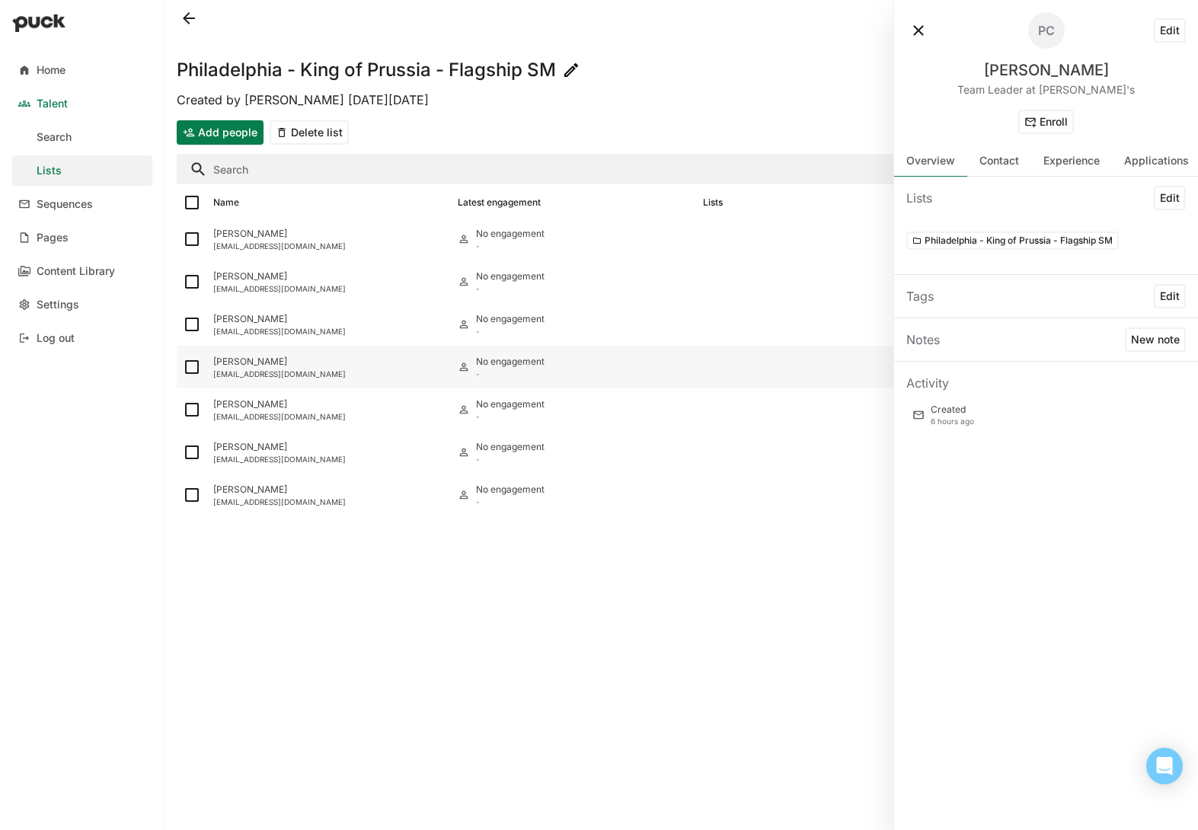
click at [367, 366] on div "[PERSON_NAME]" at bounding box center [329, 361] width 232 height 11
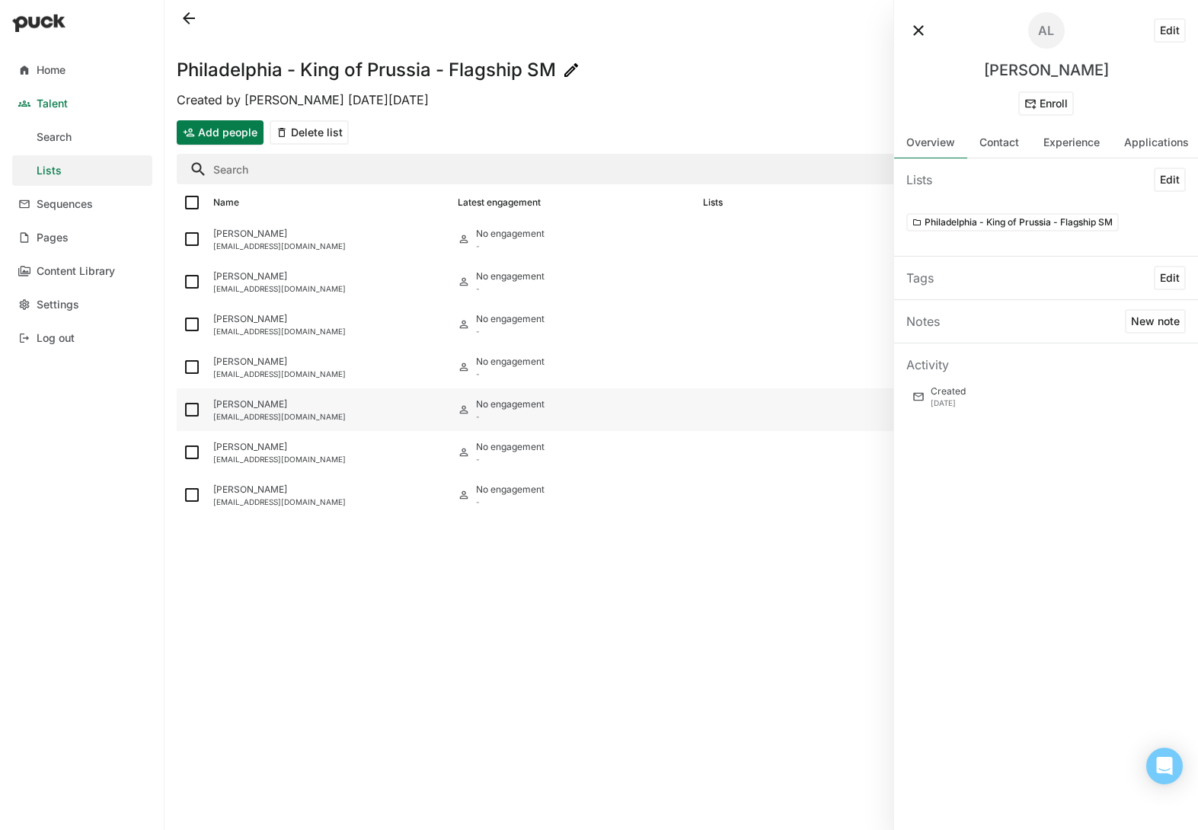
click at [367, 412] on div "[EMAIL_ADDRESS][DOMAIN_NAME]" at bounding box center [329, 416] width 232 height 9
click at [362, 235] on div "[PERSON_NAME]" at bounding box center [329, 233] width 232 height 11
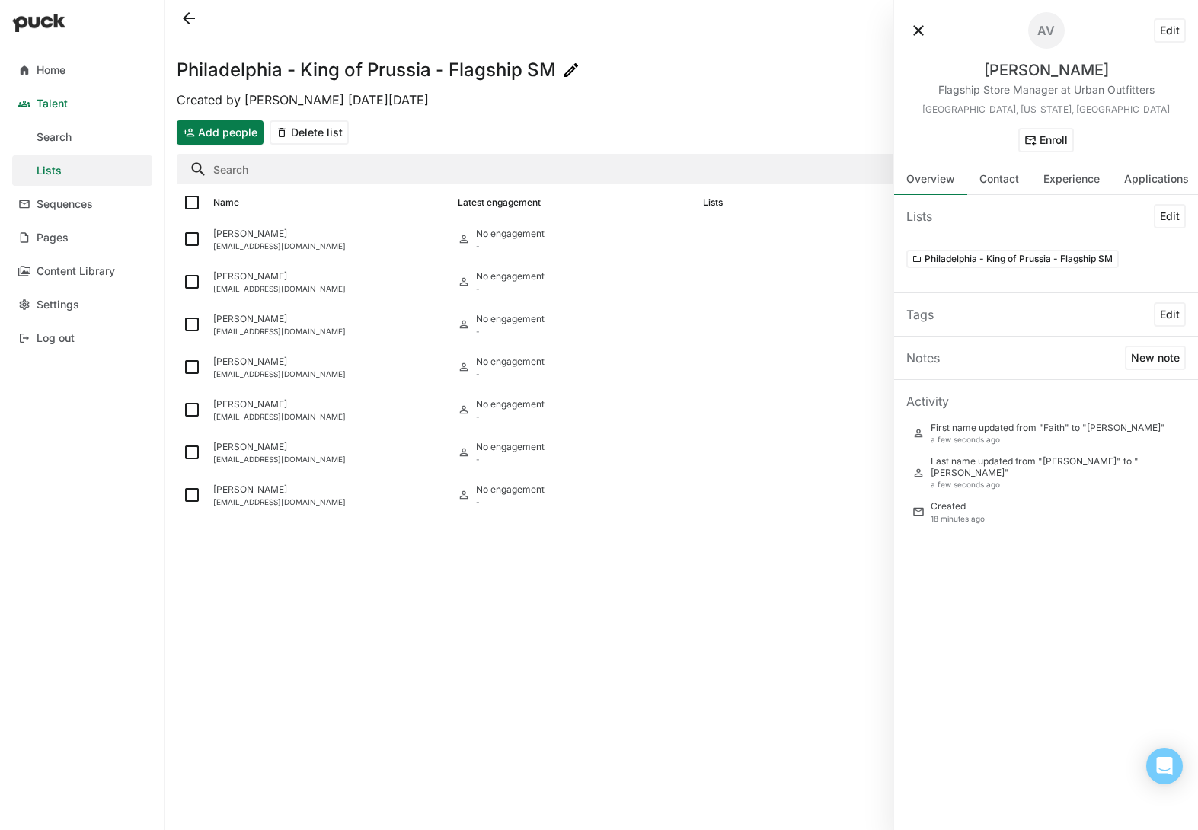
click at [1173, 34] on button "Edit" at bounding box center [1170, 30] width 32 height 24
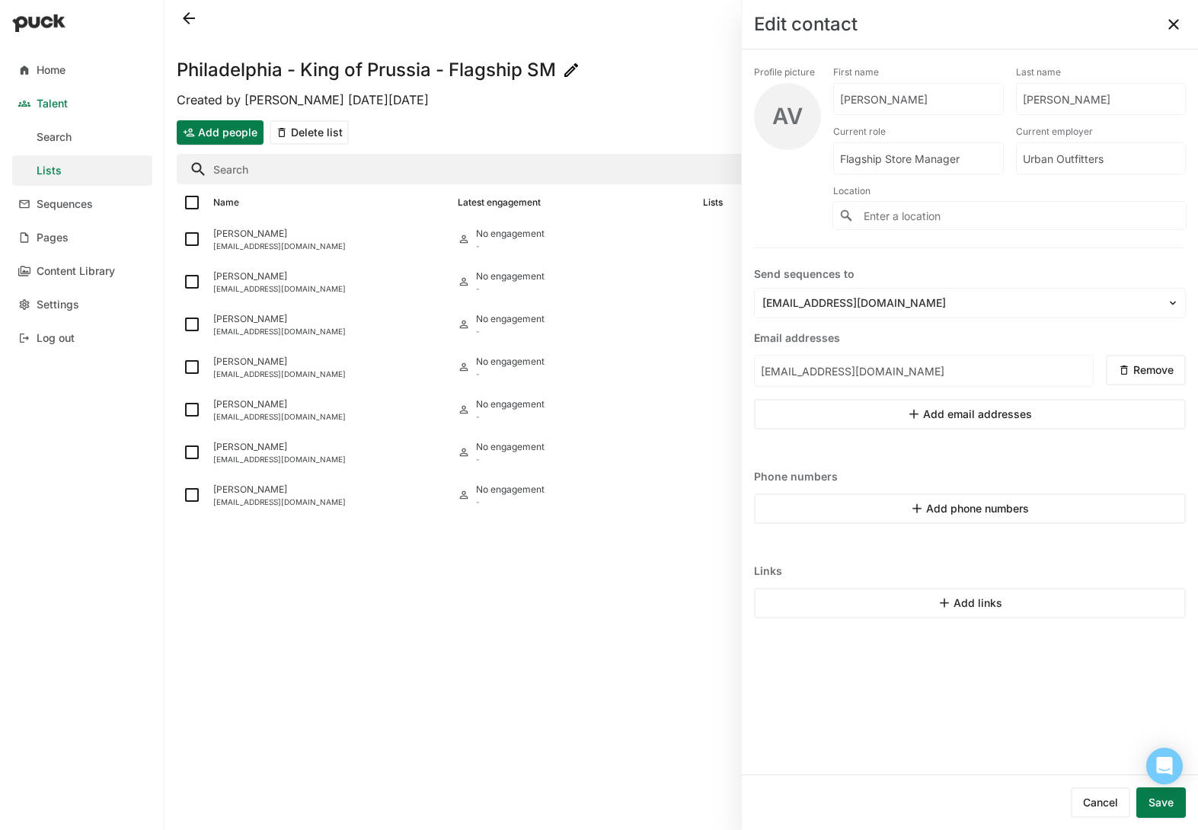
click at [960, 101] on input "[PERSON_NAME]" at bounding box center [918, 99] width 169 height 30
click at [960, 101] on input "[PERSON_NAME]" at bounding box center [909, 99] width 151 height 30
type input "Faith"
type input "[PERSON_NAME]"
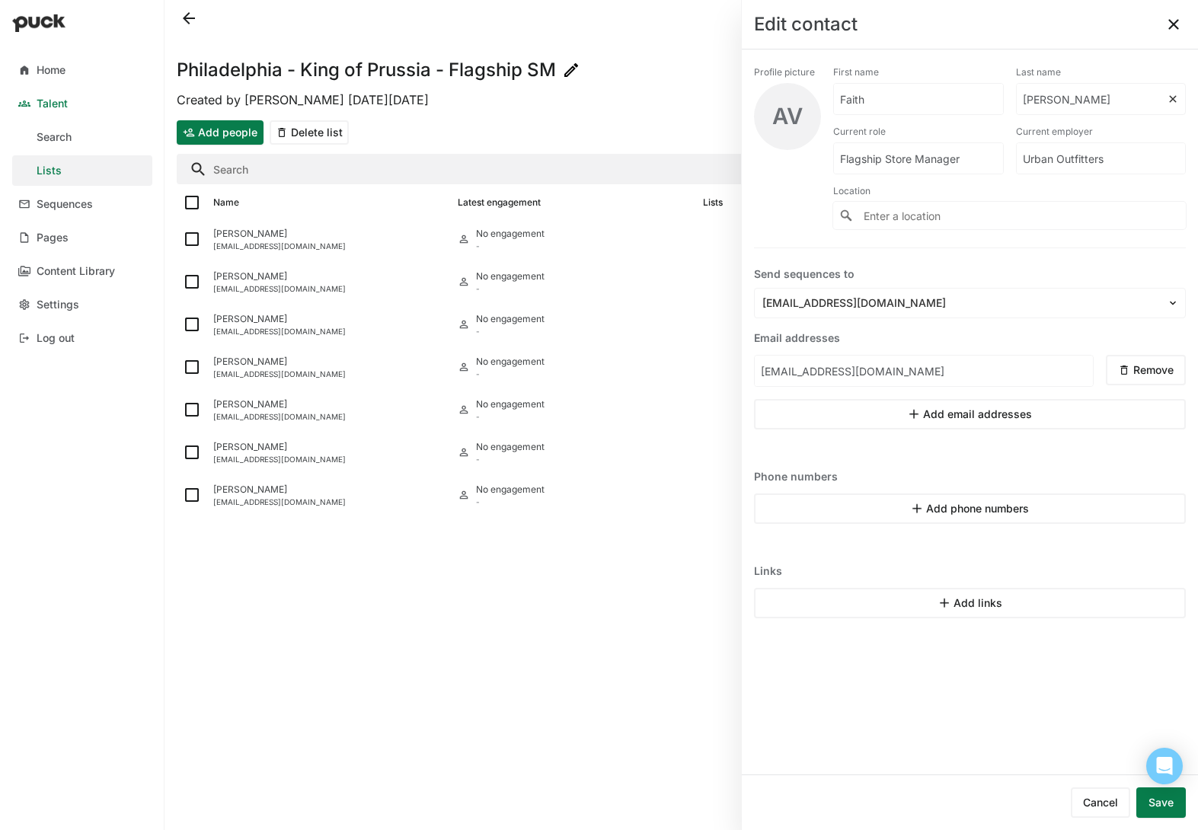
click at [1167, 799] on button "Save" at bounding box center [1160, 802] width 49 height 30
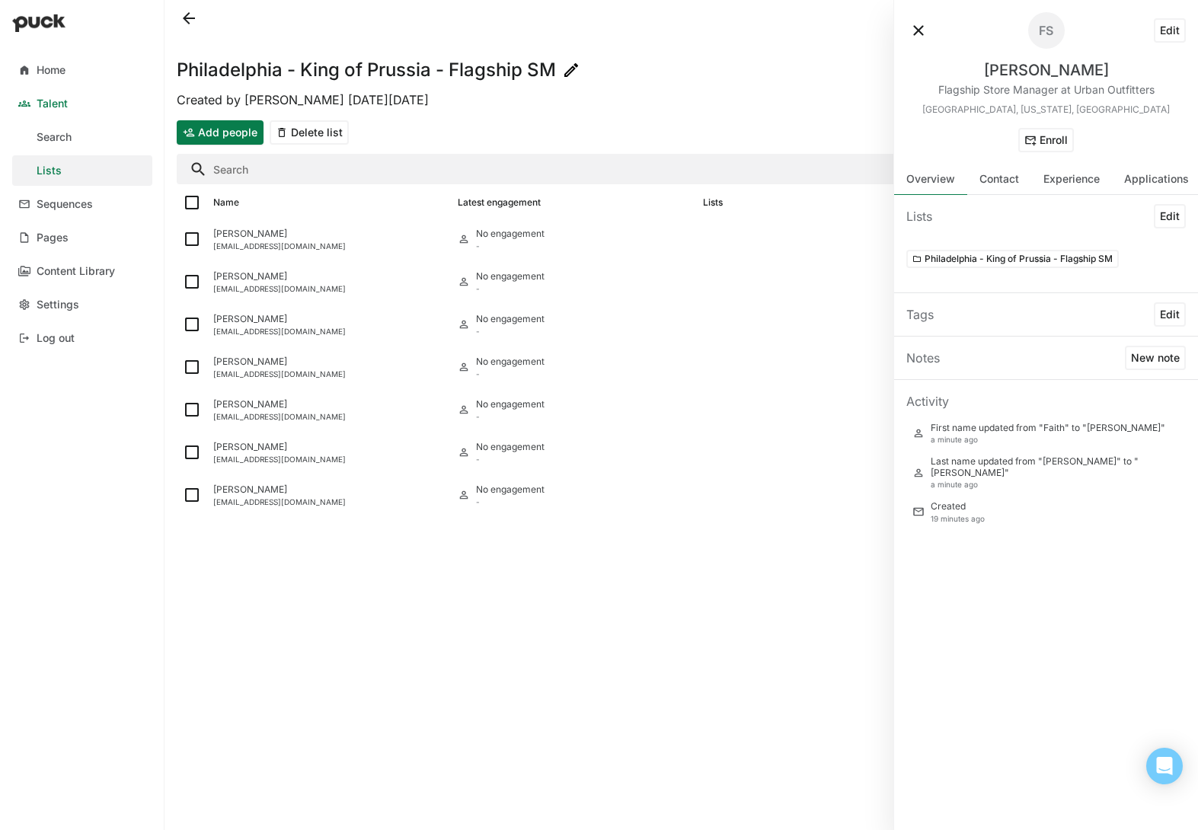
click at [921, 25] on button at bounding box center [918, 30] width 24 height 24
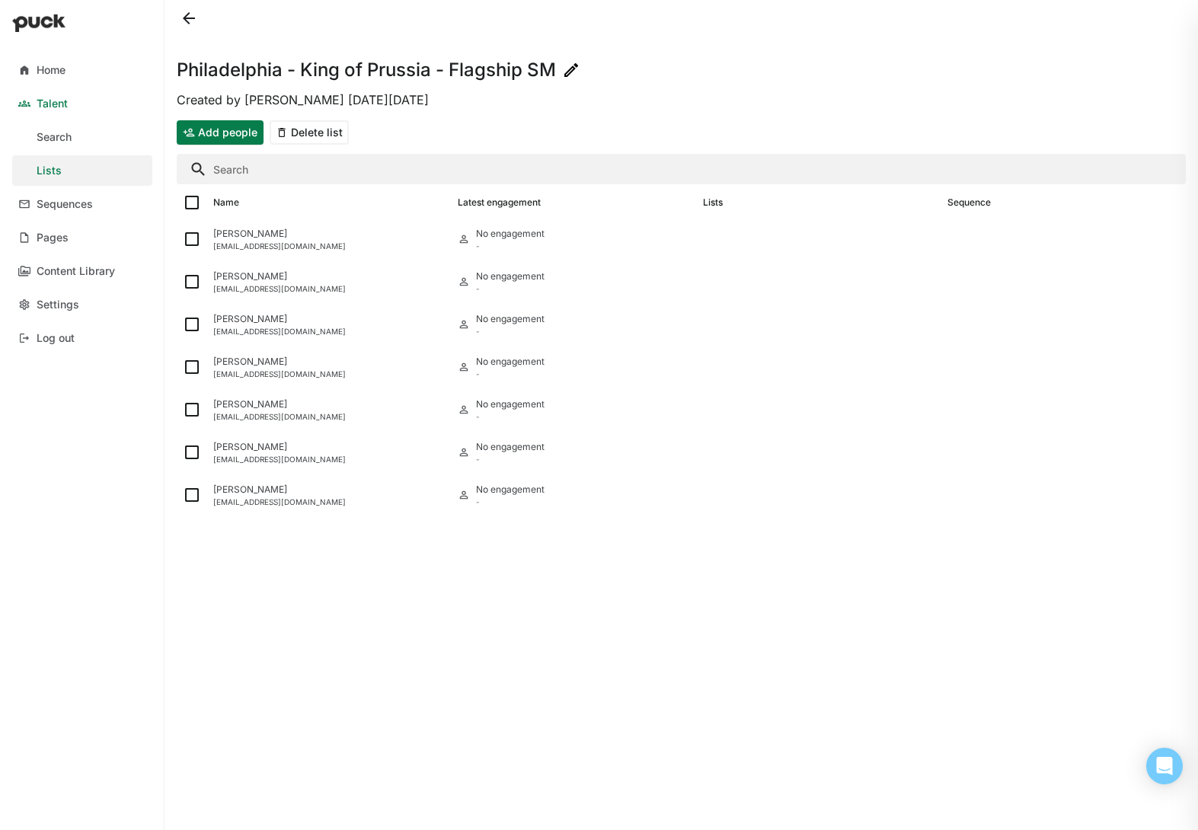
click at [204, 132] on button "Add people" at bounding box center [220, 132] width 87 height 24
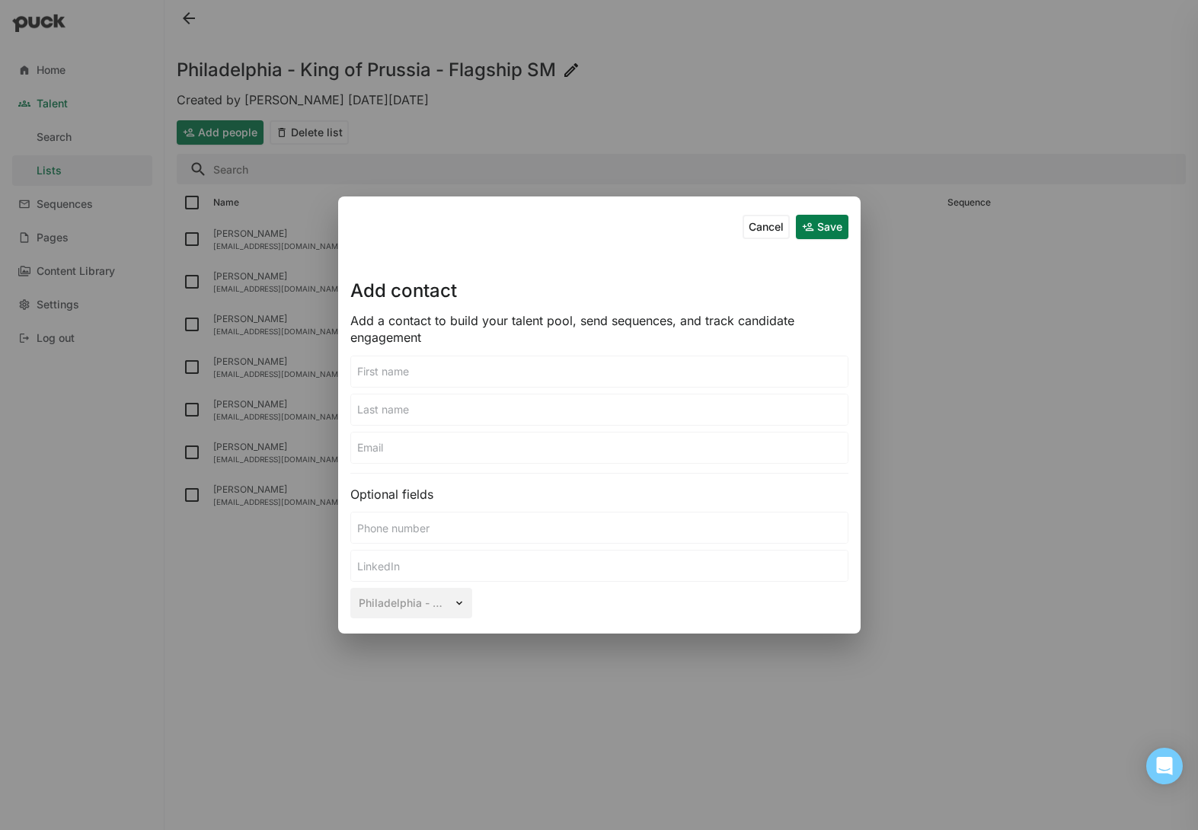
click at [554, 373] on input at bounding box center [599, 371] width 496 height 30
type input "[PERSON_NAME]"
click at [572, 458] on input at bounding box center [599, 448] width 496 height 30
type input "[EMAIL_ADDRESS][DOMAIN_NAME]"
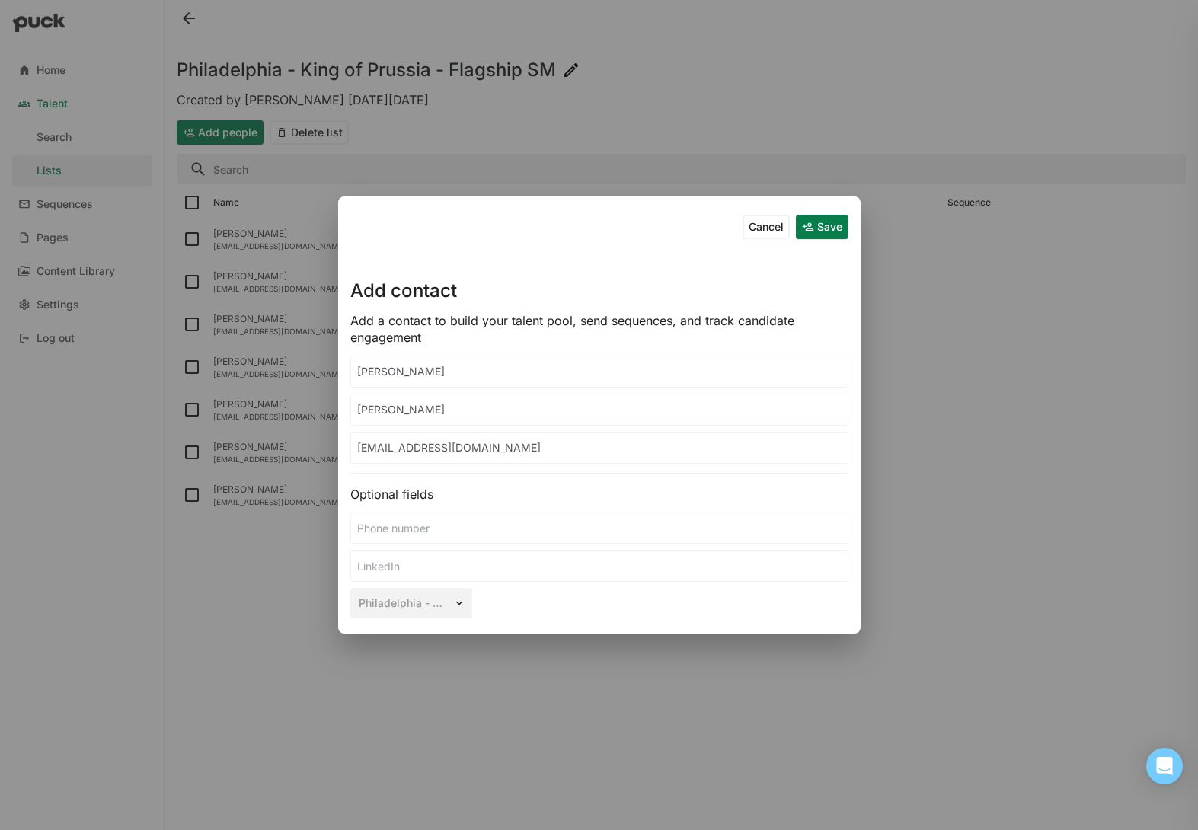
click at [468, 573] on input at bounding box center [599, 566] width 496 height 30
paste input "[URL][DOMAIN_NAME][PERSON_NAME]"
type input "[URL][DOMAIN_NAME][PERSON_NAME]"
click at [831, 216] on button "Save" at bounding box center [822, 227] width 53 height 24
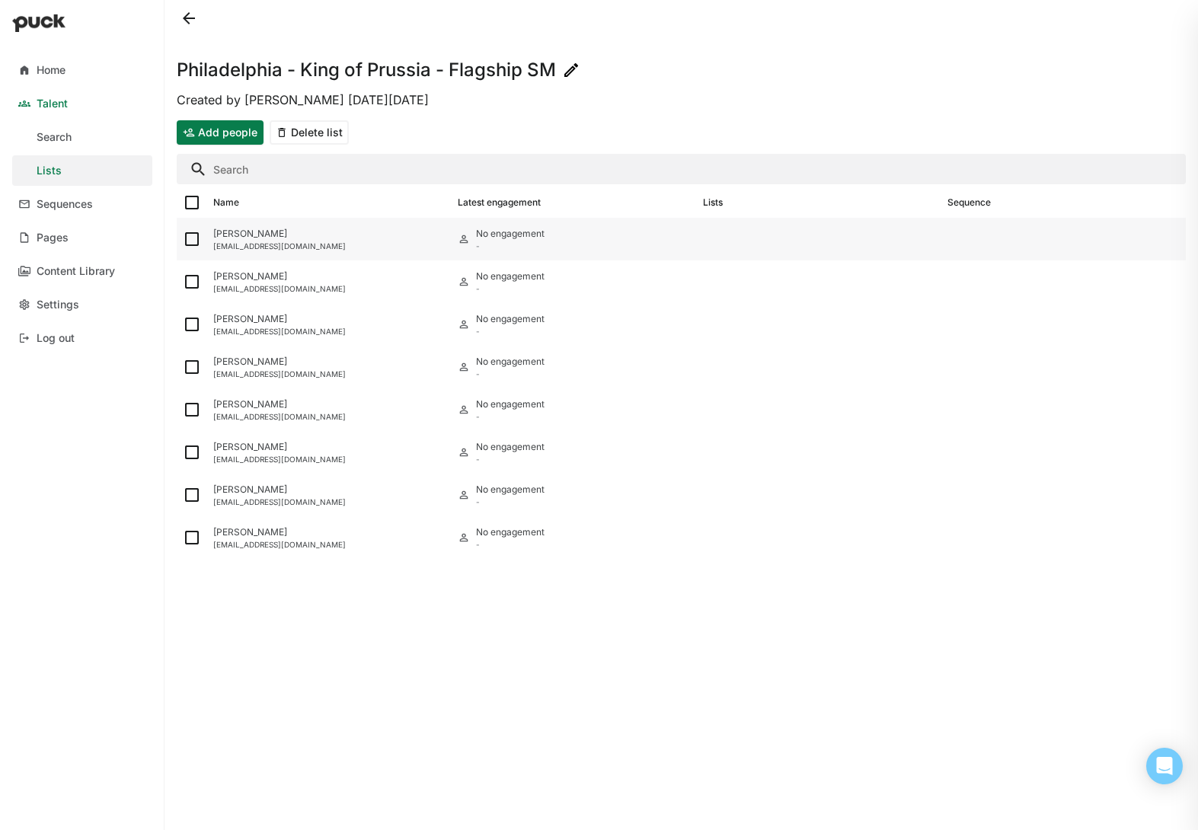
click at [398, 241] on div "[EMAIL_ADDRESS][DOMAIN_NAME]" at bounding box center [329, 245] width 232 height 9
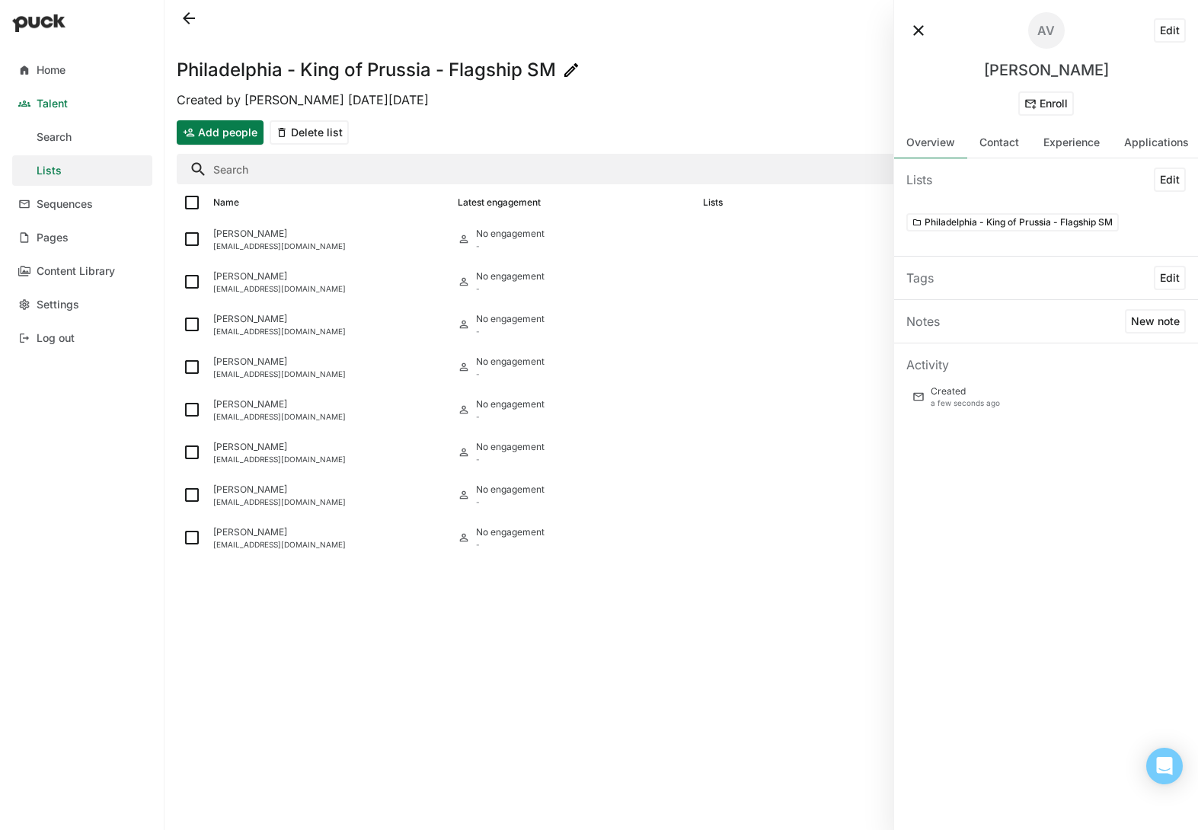
click at [1176, 29] on button "Edit" at bounding box center [1170, 30] width 32 height 24
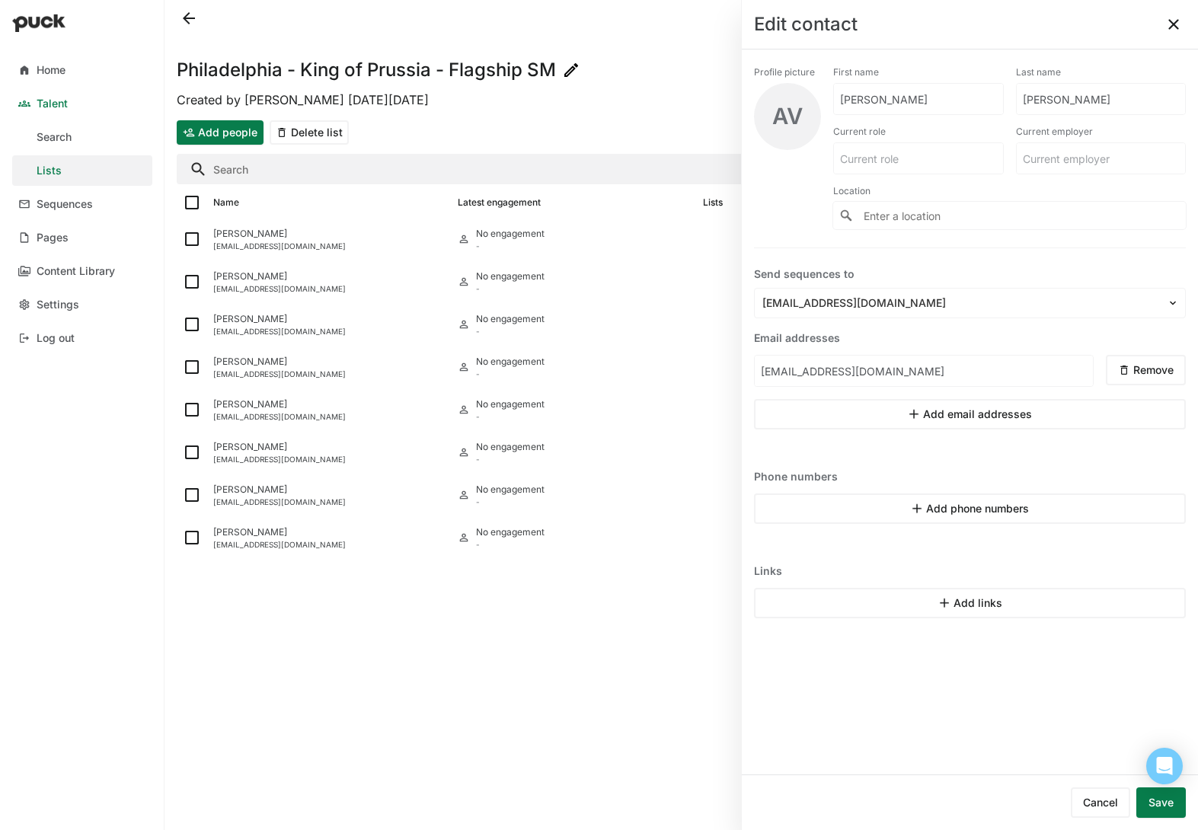
click at [1090, 161] on input at bounding box center [1101, 158] width 169 height 30
type input "Nike"
click at [916, 164] on input at bounding box center [918, 158] width 169 height 30
type input "Assistant Head Coach"
click at [929, 211] on input "Enter a location" at bounding box center [1009, 215] width 353 height 27
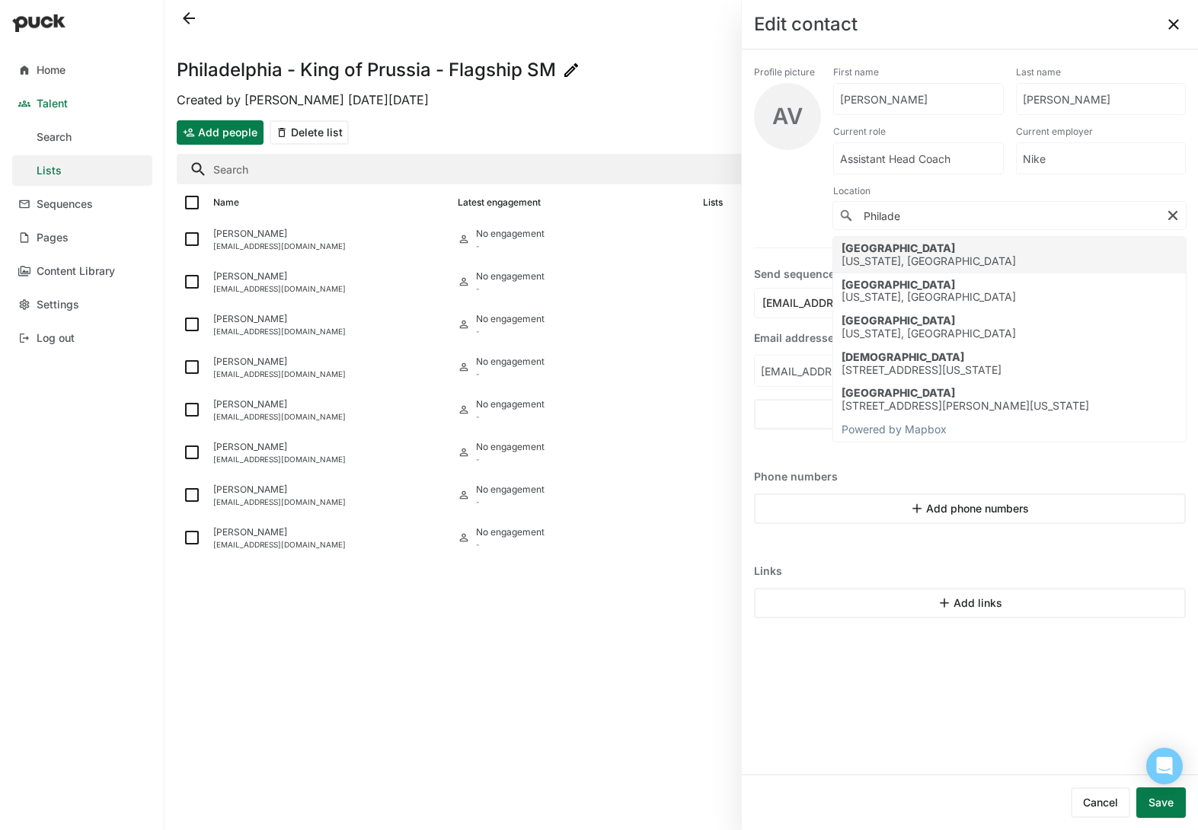
click at [1042, 251] on div "[GEOGRAPHIC_DATA] [US_STATE], [GEOGRAPHIC_DATA]" at bounding box center [1009, 255] width 353 height 37
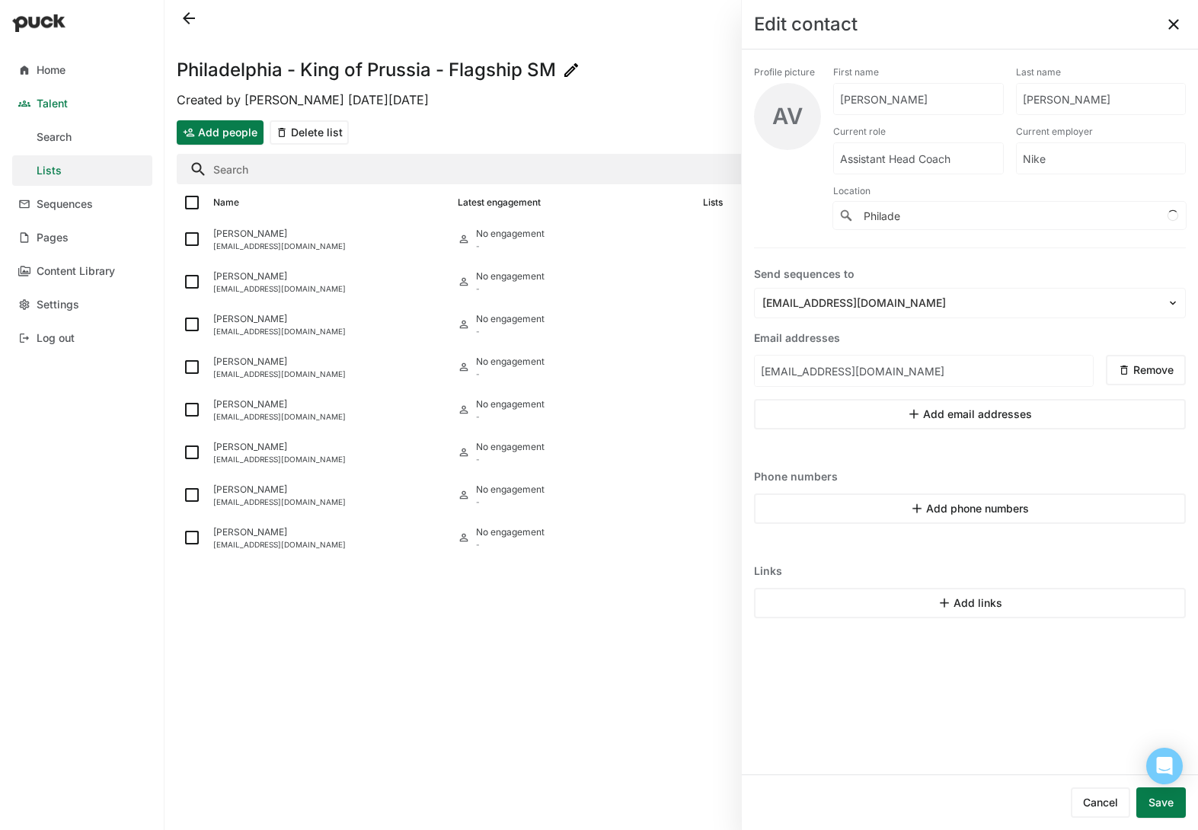
type input "[GEOGRAPHIC_DATA], [US_STATE], [GEOGRAPHIC_DATA]"
click at [1160, 792] on button "Save" at bounding box center [1160, 802] width 49 height 30
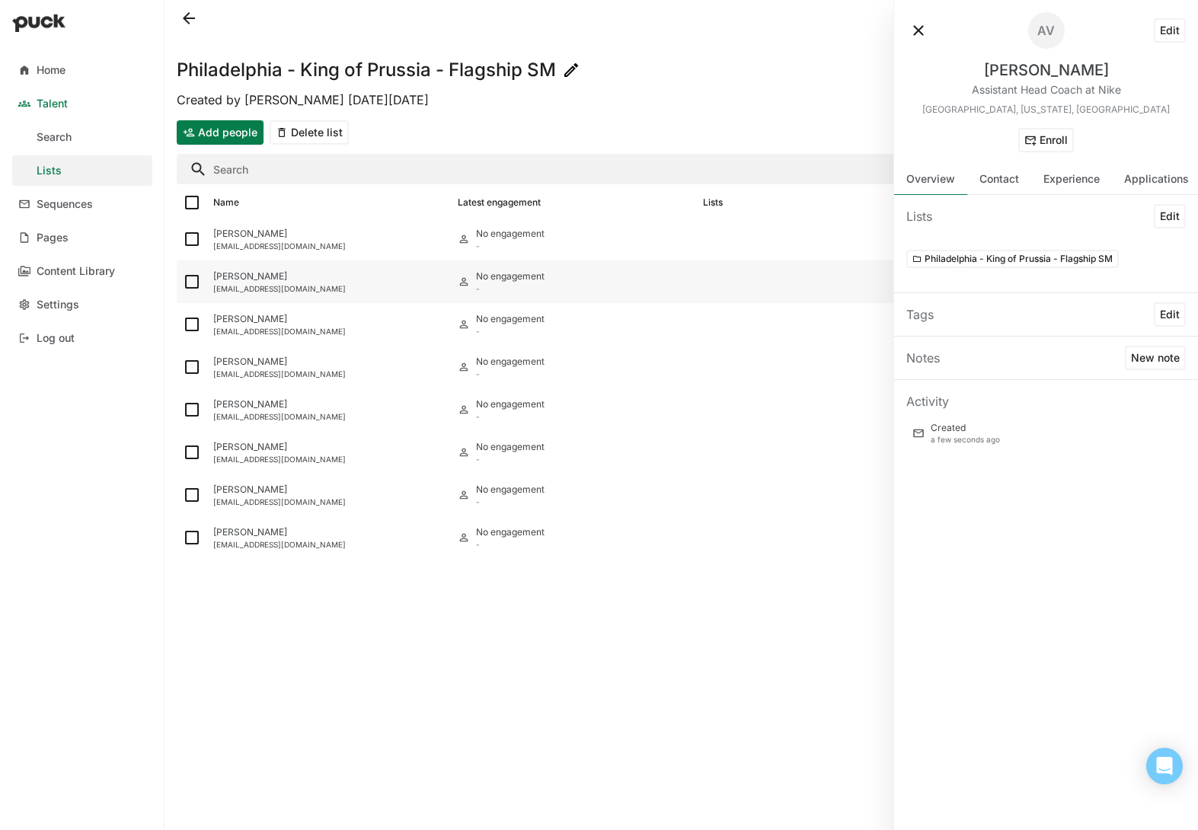
click at [352, 295] on div "[PERSON_NAME] [EMAIL_ADDRESS][DOMAIN_NAME]" at bounding box center [329, 281] width 244 height 43
click at [1010, 186] on div "Contact" at bounding box center [999, 179] width 64 height 30
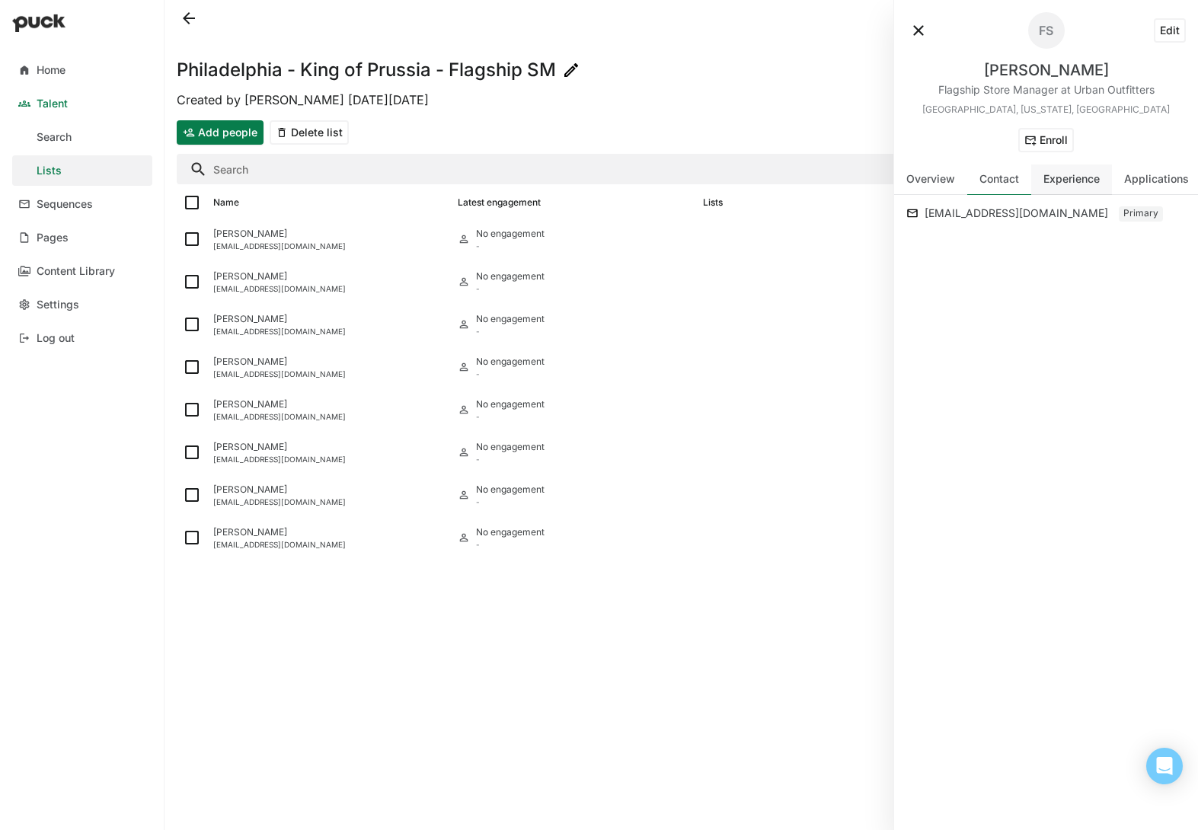
click at [1077, 186] on div "Experience" at bounding box center [1071, 179] width 81 height 30
click at [1155, 184] on div "Applications" at bounding box center [1156, 179] width 65 height 13
click at [930, 186] on div "Overview" at bounding box center [930, 179] width 73 height 30
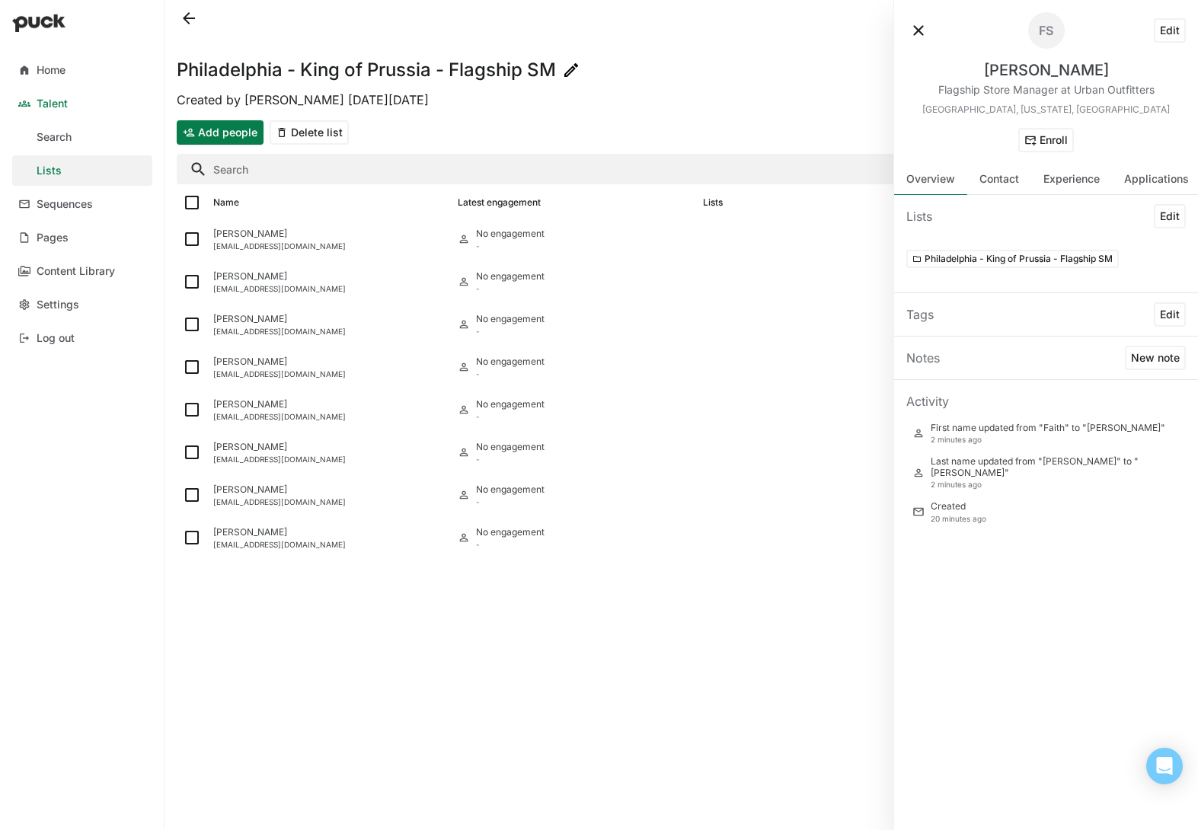
click at [606, 688] on div "Philadelphia - King of Prussia - Flagship SM Created by [PERSON_NAME] [DATE][DA…" at bounding box center [680, 415] width 1033 height 830
